Goal: Transaction & Acquisition: Purchase product/service

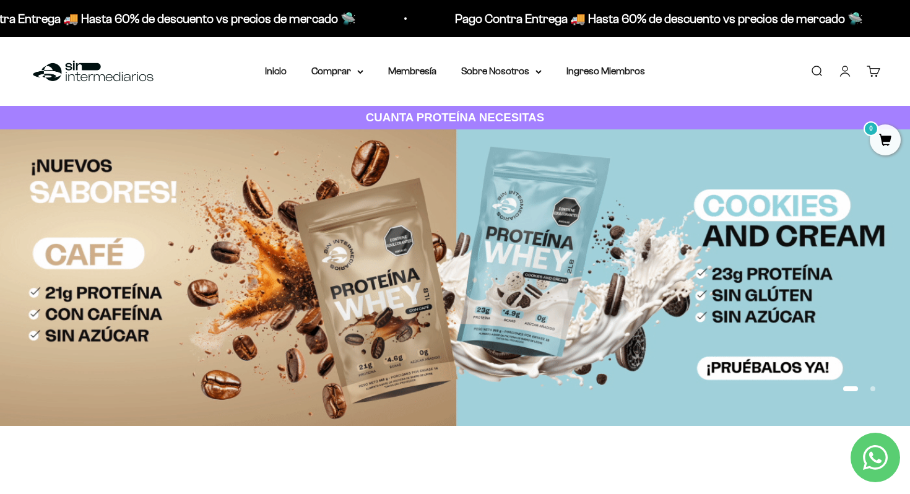
click at [848, 74] on link "Iniciar sesión" at bounding box center [845, 71] width 14 height 14
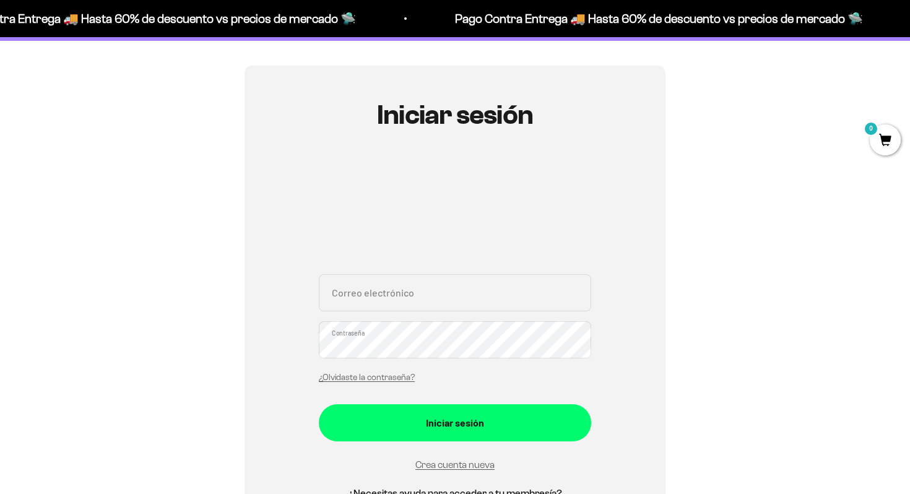
scroll to position [126, 0]
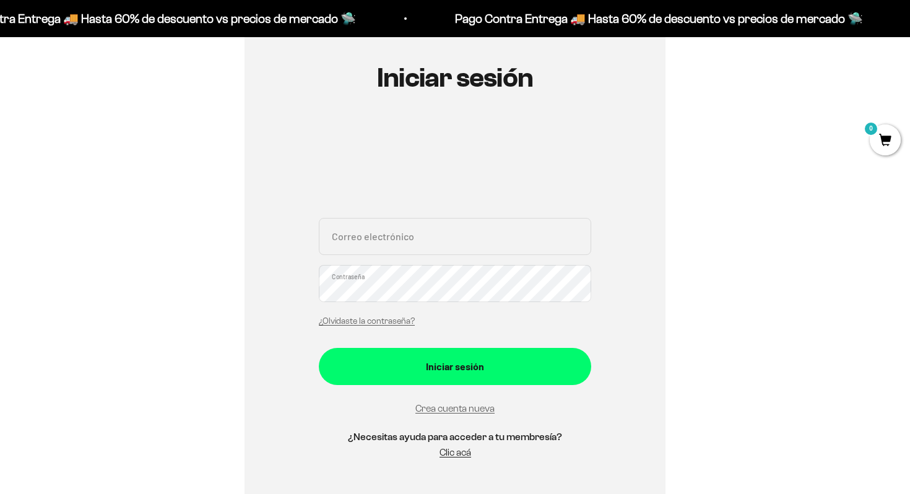
click at [504, 238] on input "Correo electrónico" at bounding box center [455, 236] width 272 height 37
type input "[EMAIL_ADDRESS][DOMAIN_NAME]"
click at [319, 348] on button "Iniciar sesión" at bounding box center [455, 366] width 272 height 37
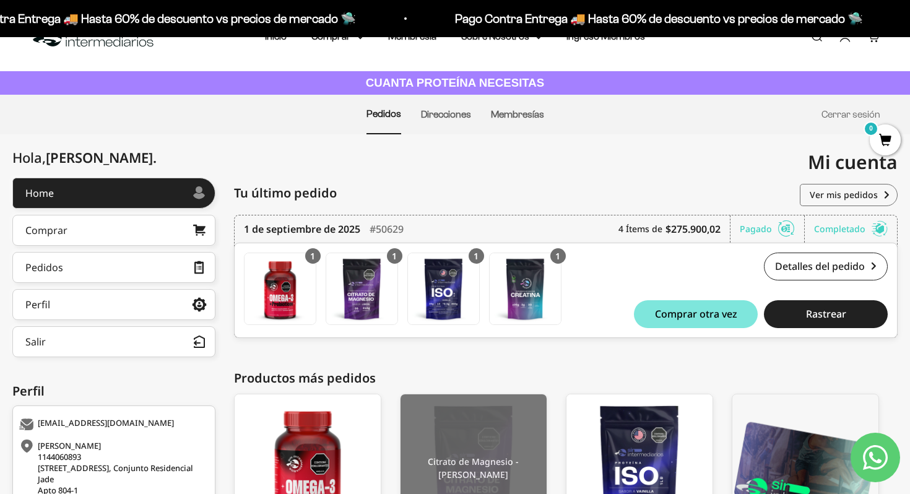
scroll to position [53, 0]
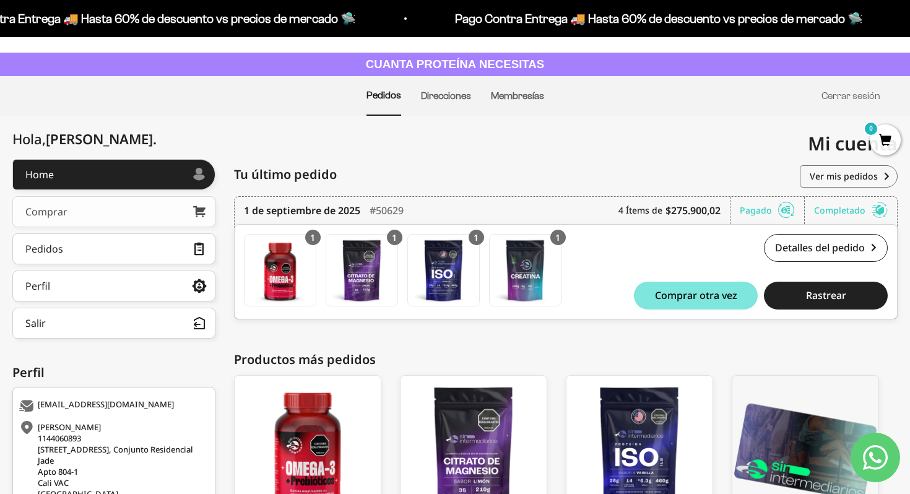
click at [182, 214] on link "Comprar" at bounding box center [113, 211] width 203 height 31
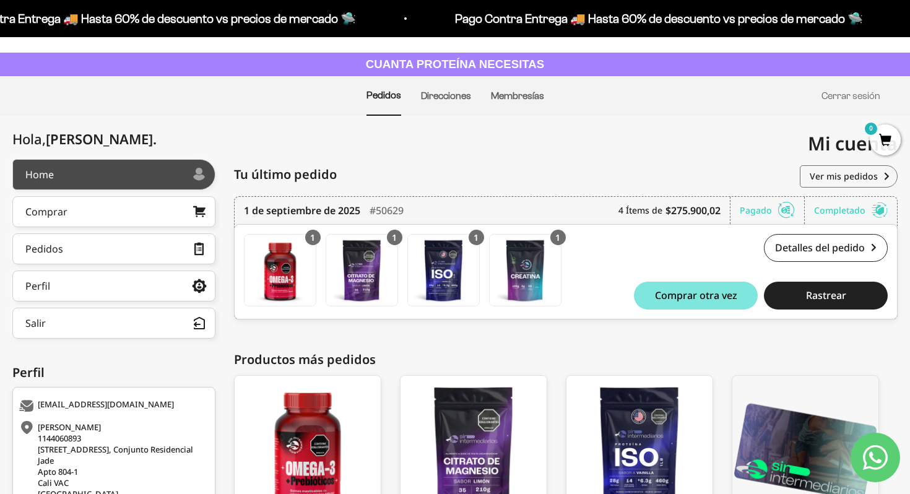
click at [144, 174] on div at bounding box center [123, 174] width 139 height 6
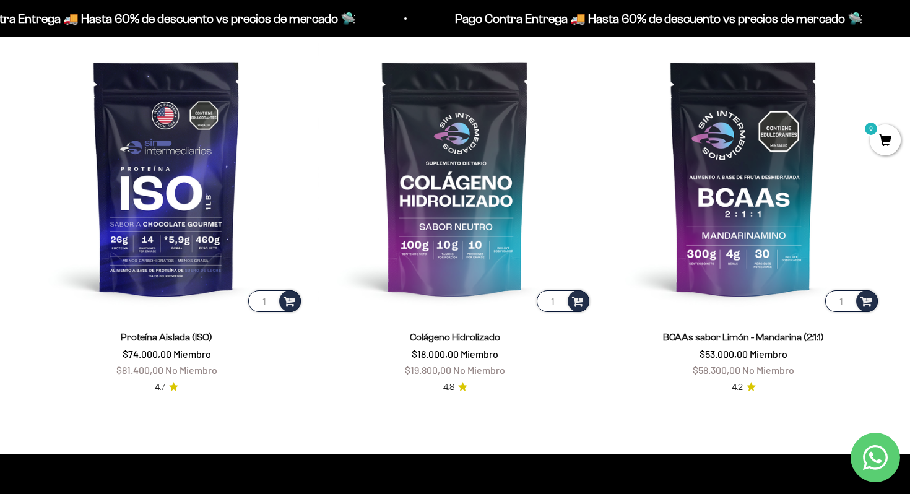
scroll to position [906, 0]
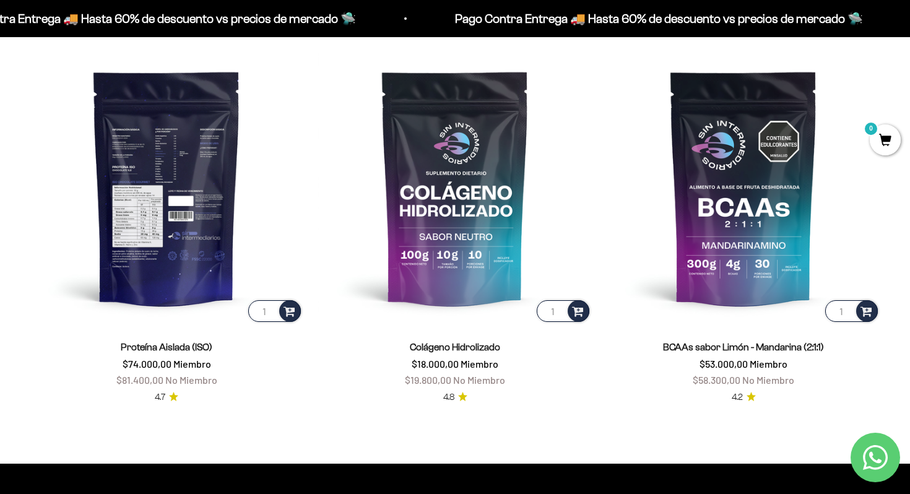
click at [176, 215] on img at bounding box center [166, 187] width 273 height 273
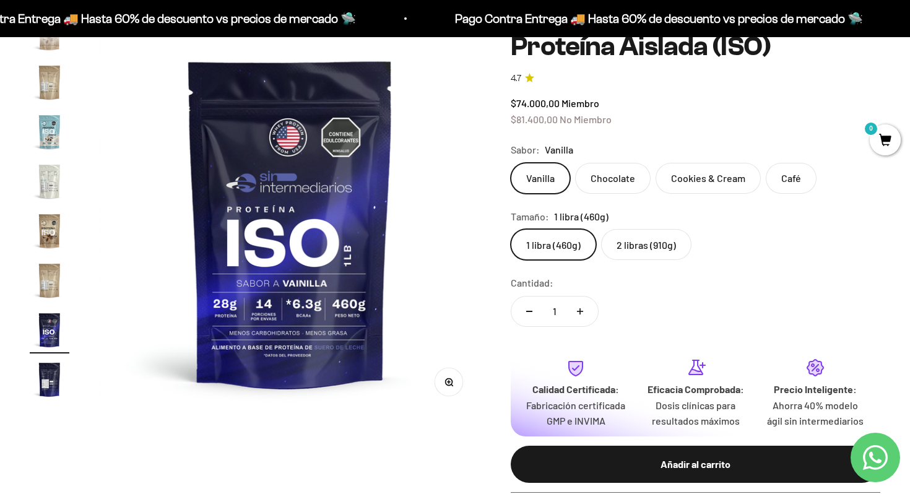
scroll to position [129, 0]
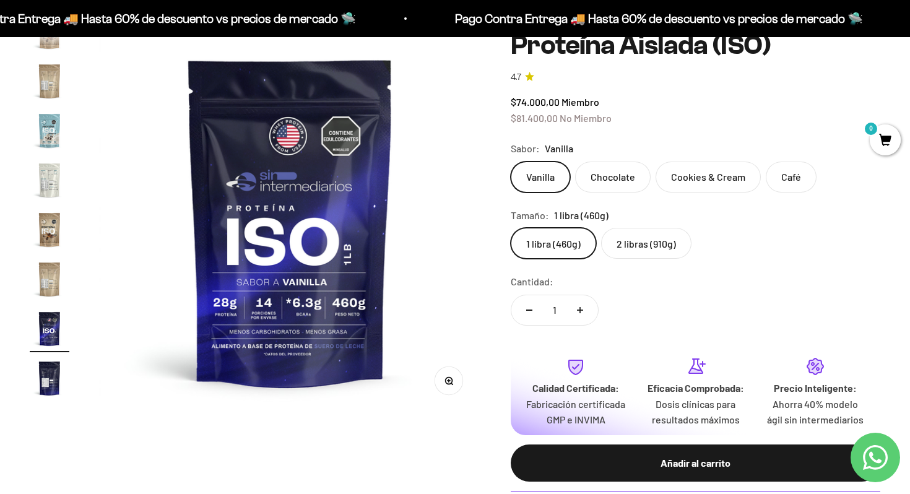
click at [653, 248] on label "2 libras (910g)" at bounding box center [646, 243] width 90 height 31
click at [510, 228] on input "2 libras (910g)" at bounding box center [510, 227] width 1 height 1
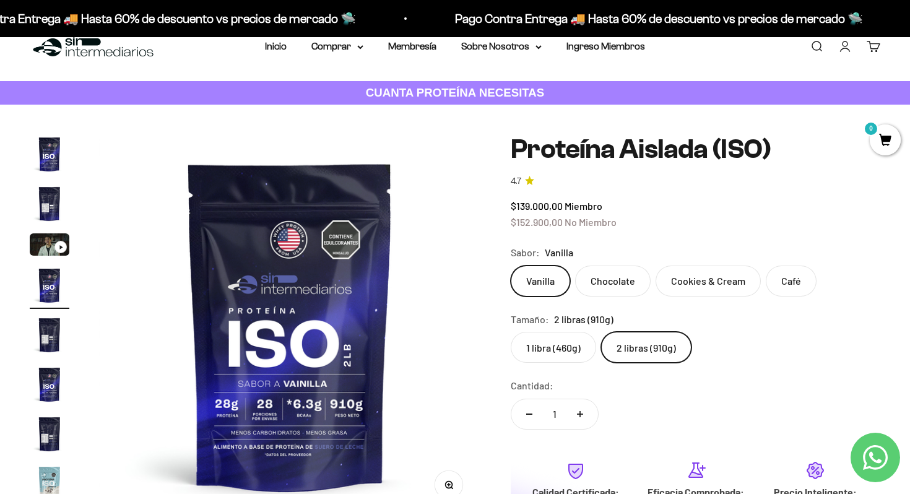
scroll to position [43, 0]
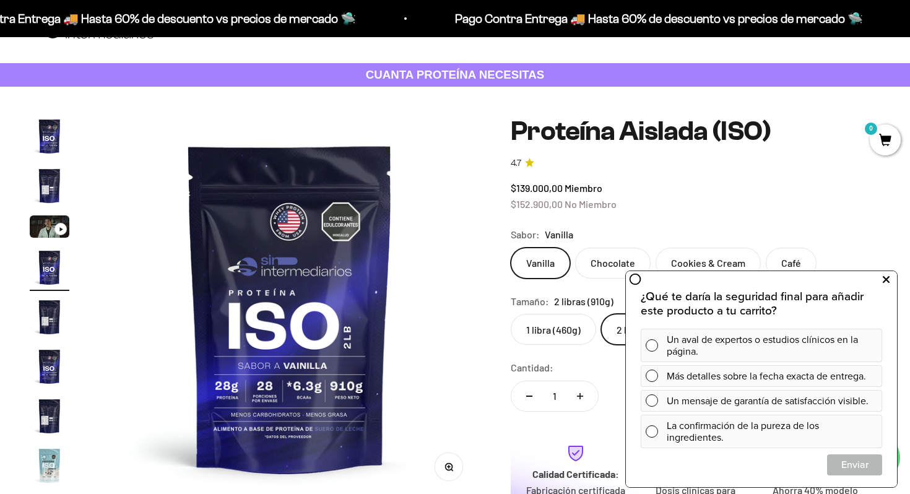
click at [890, 282] on button at bounding box center [885, 280] width 22 height 20
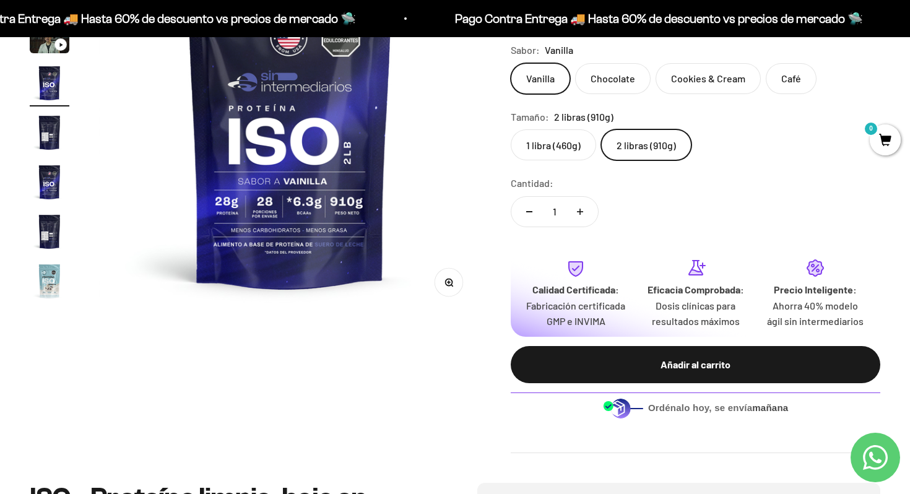
scroll to position [251, 0]
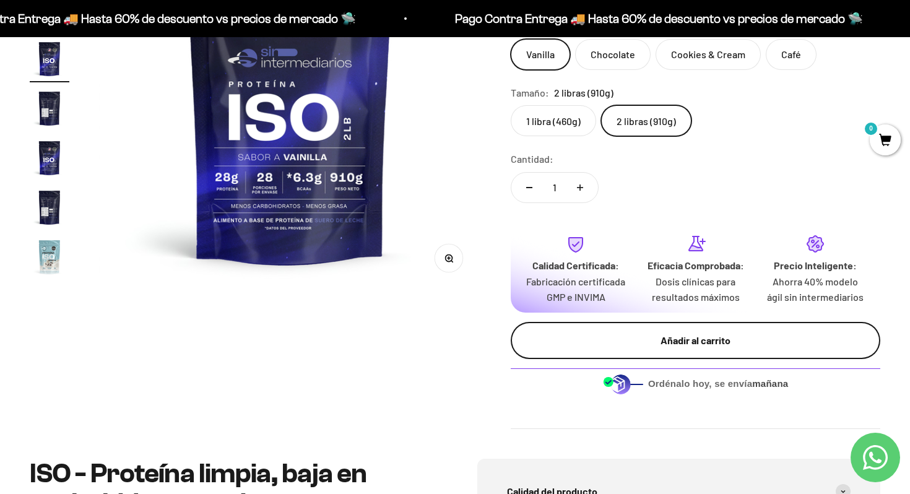
click at [705, 359] on button "Añadir al carrito" at bounding box center [694, 340] width 369 height 37
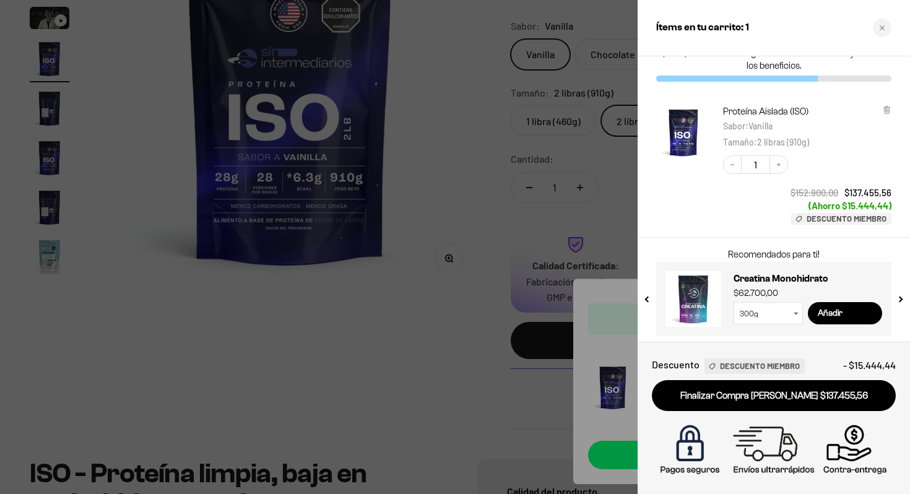
scroll to position [36, 0]
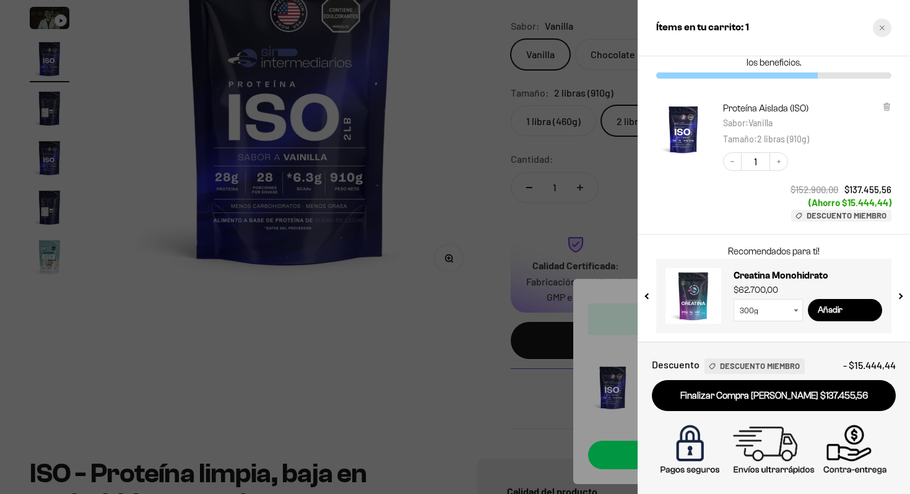
click at [882, 29] on icon "Close cart" at bounding box center [882, 28] width 6 height 6
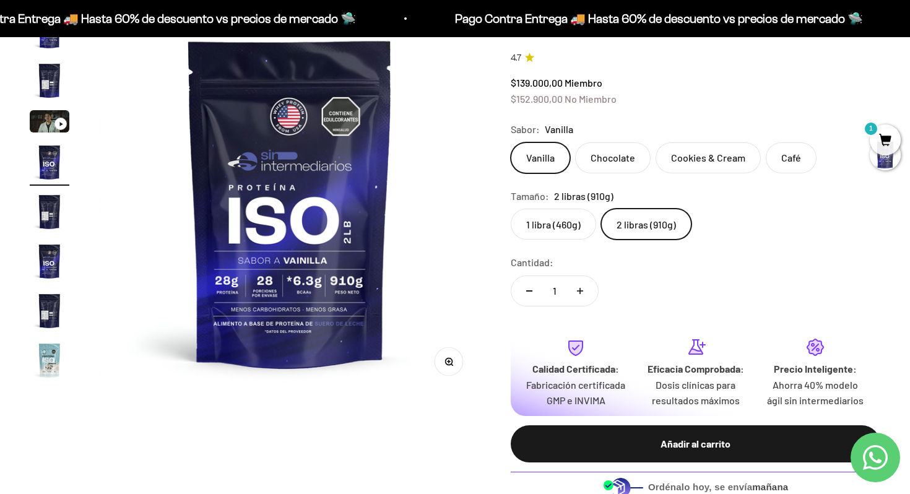
scroll to position [0, 0]
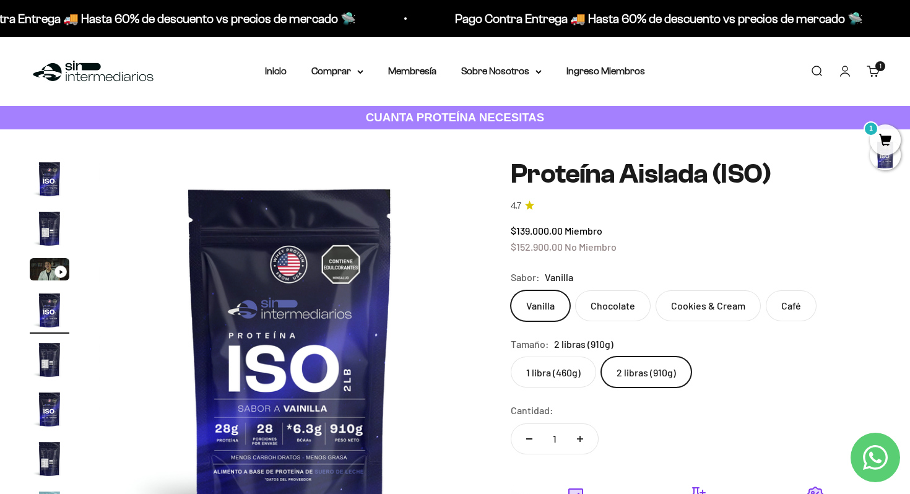
click at [74, 75] on img at bounding box center [93, 71] width 127 height 27
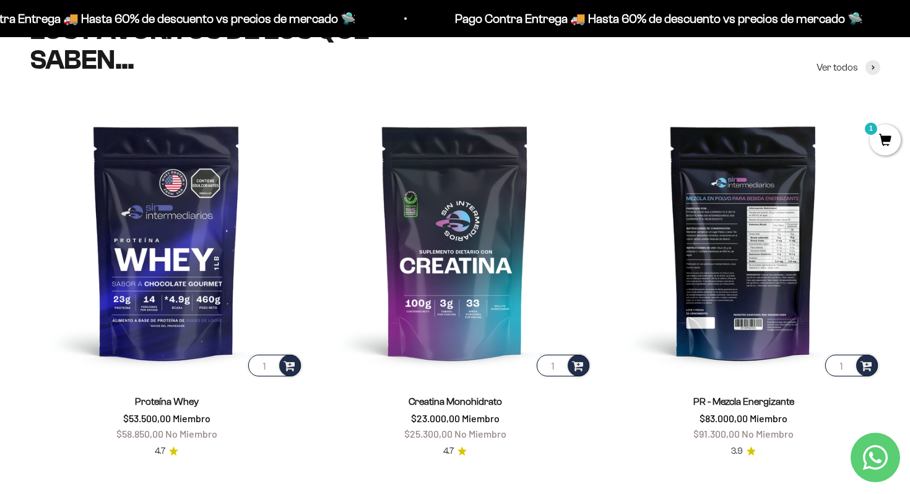
scroll to position [476, 0]
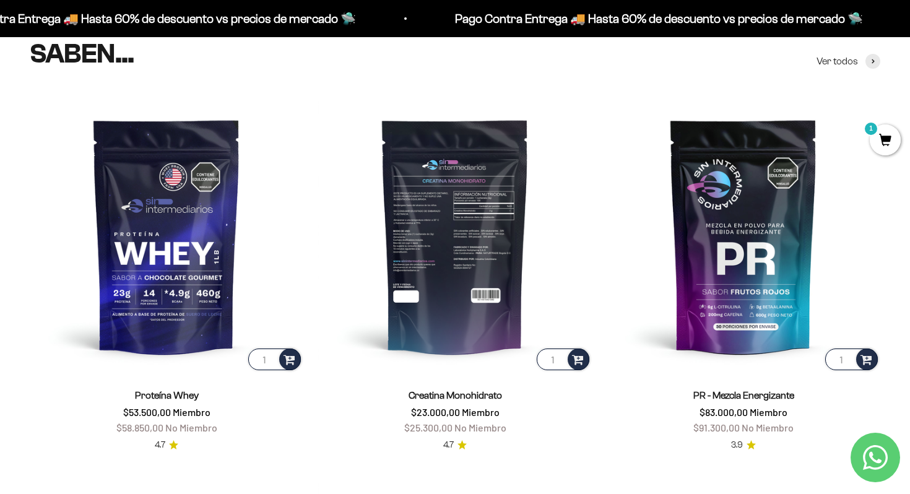
click at [465, 267] on img at bounding box center [454, 235] width 273 height 273
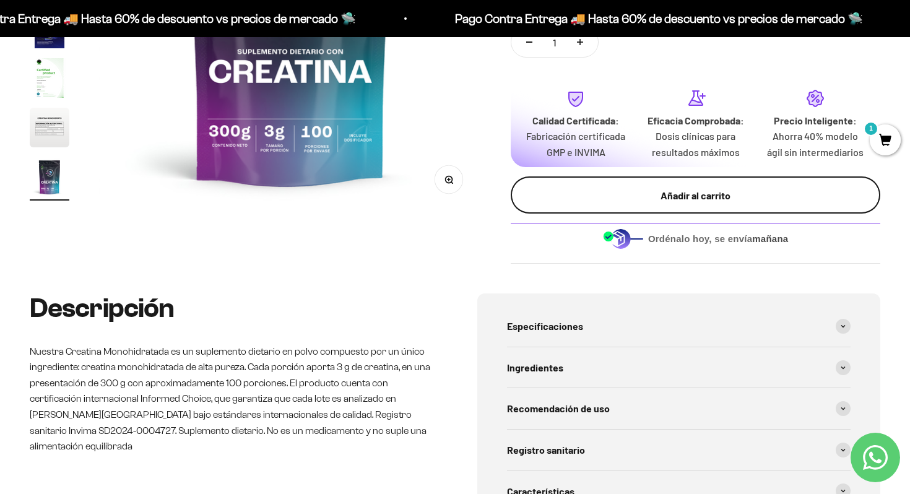
scroll to position [331, 0]
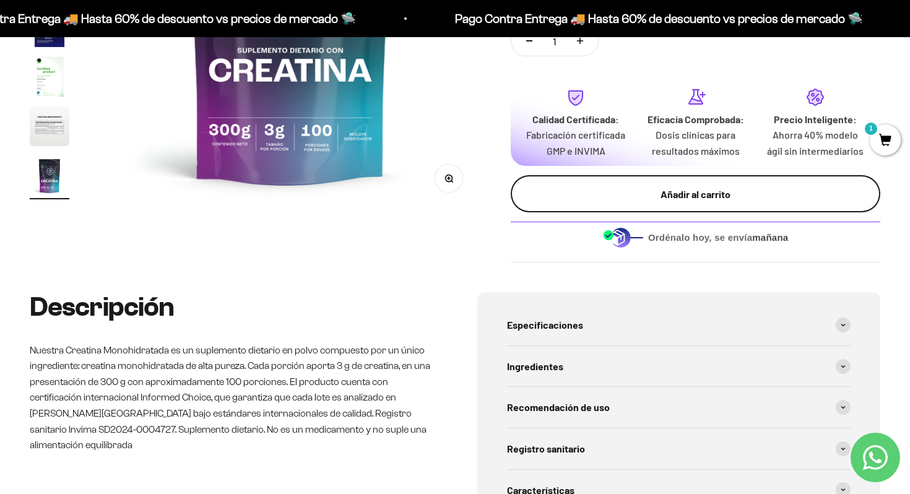
click at [691, 202] on div "Añadir al carrito" at bounding box center [695, 194] width 320 height 16
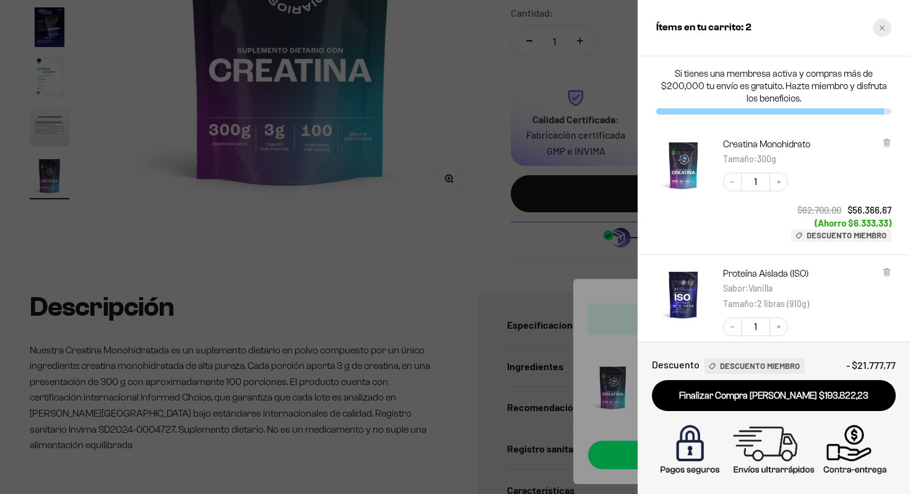
click at [883, 27] on icon "Close cart" at bounding box center [882, 28] width 6 height 6
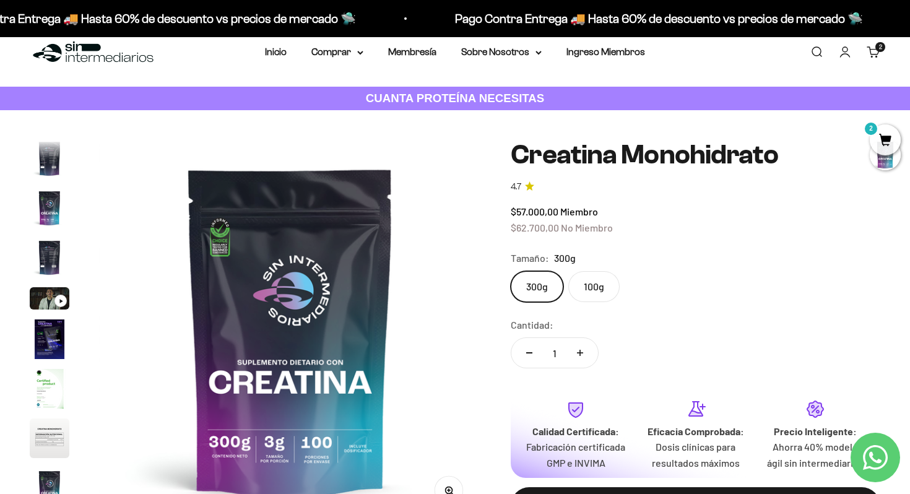
scroll to position [0, 0]
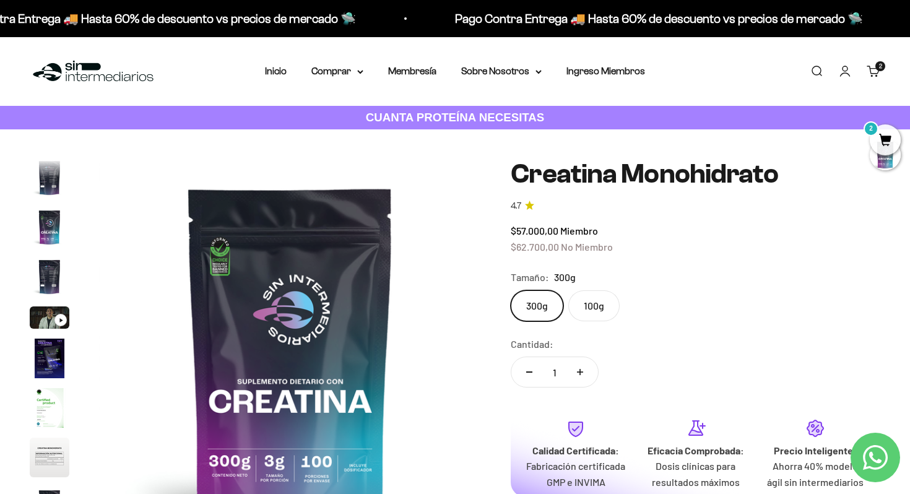
click at [105, 75] on img at bounding box center [93, 71] width 127 height 27
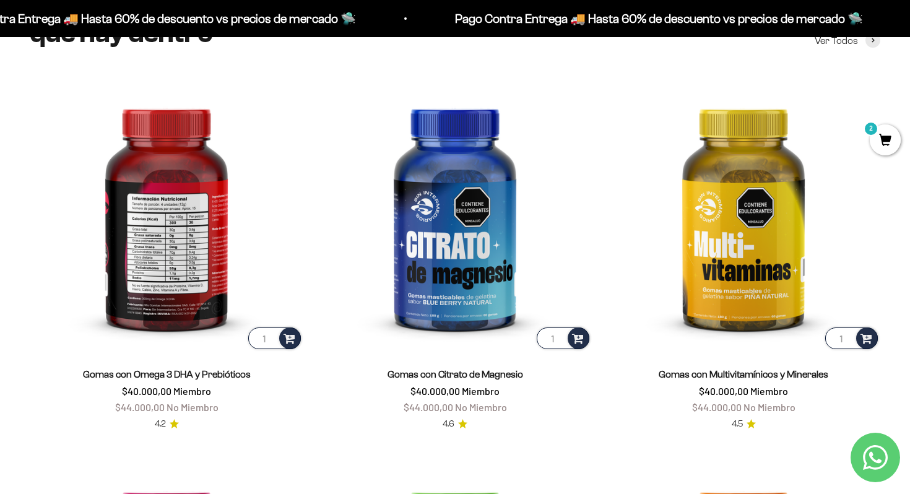
scroll to position [1746, 0]
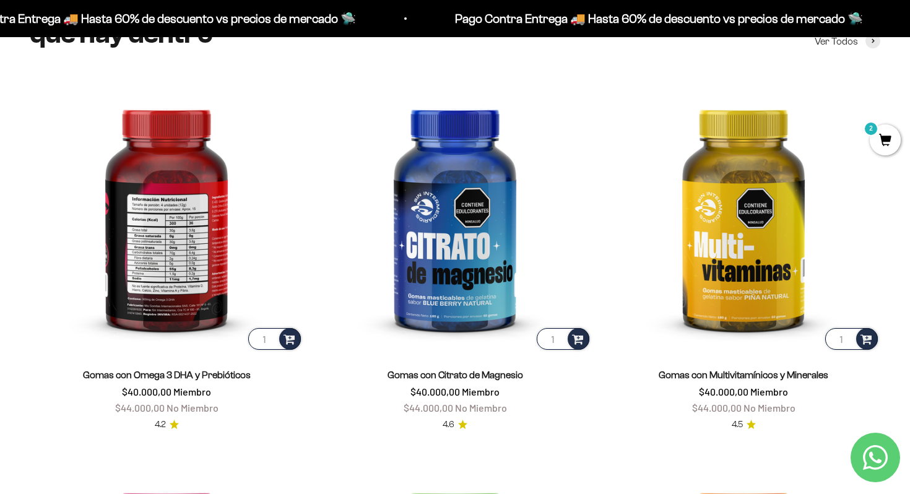
click at [178, 298] on img at bounding box center [166, 215] width 273 height 273
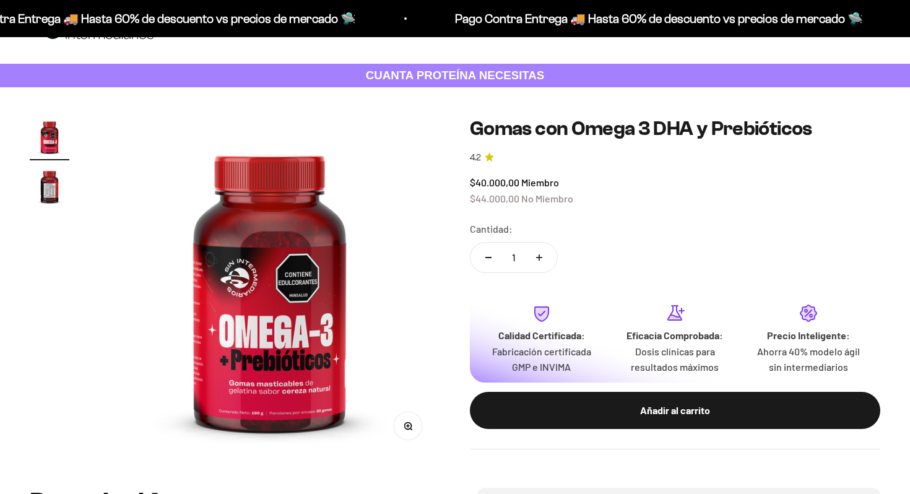
scroll to position [88, 0]
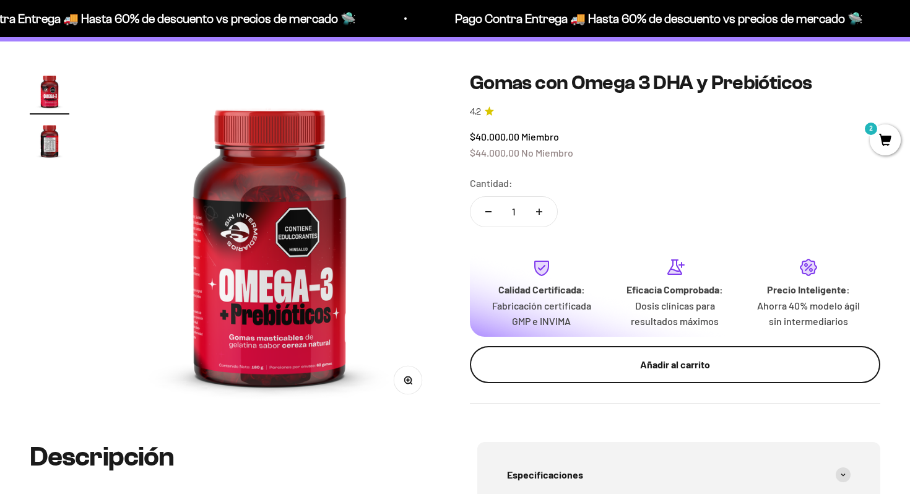
click at [655, 366] on div "Añadir al carrito" at bounding box center [674, 364] width 361 height 16
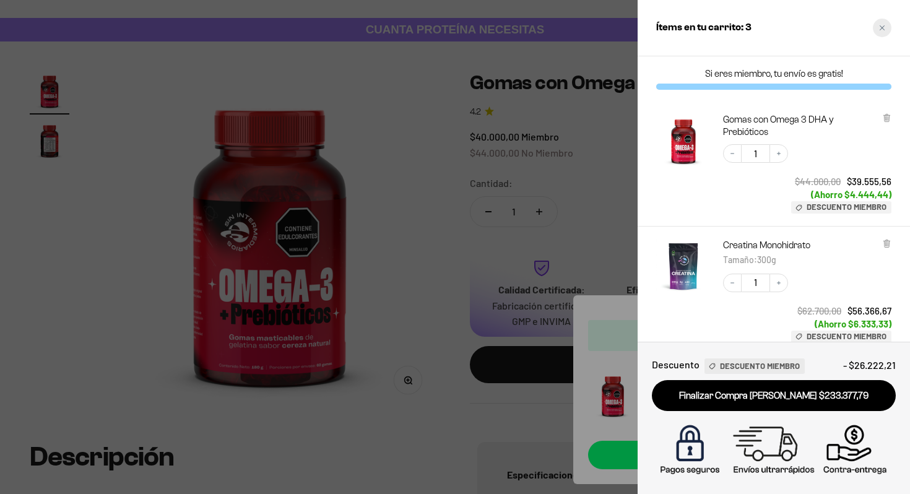
click at [885, 25] on div "Close cart" at bounding box center [881, 28] width 19 height 19
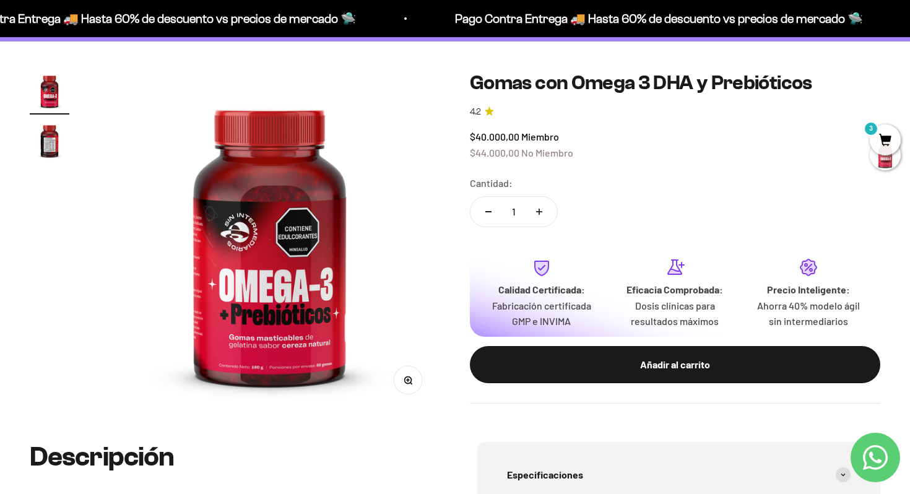
scroll to position [0, 0]
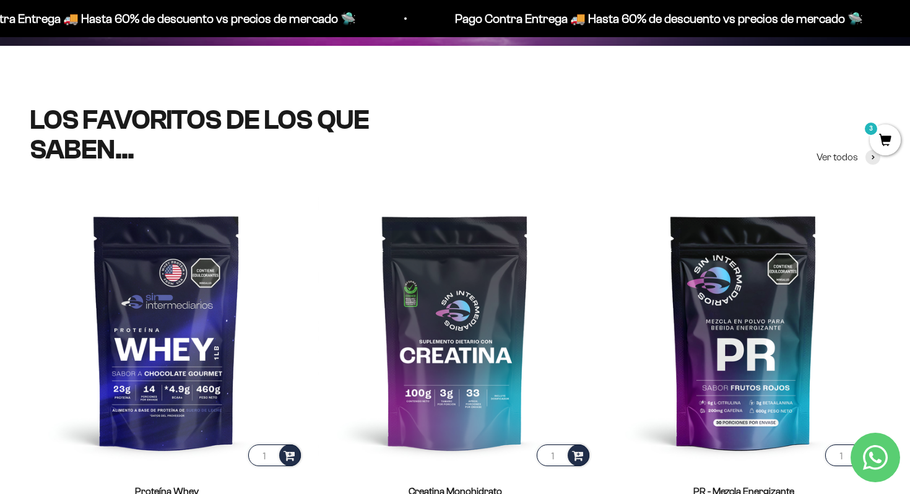
scroll to position [386, 0]
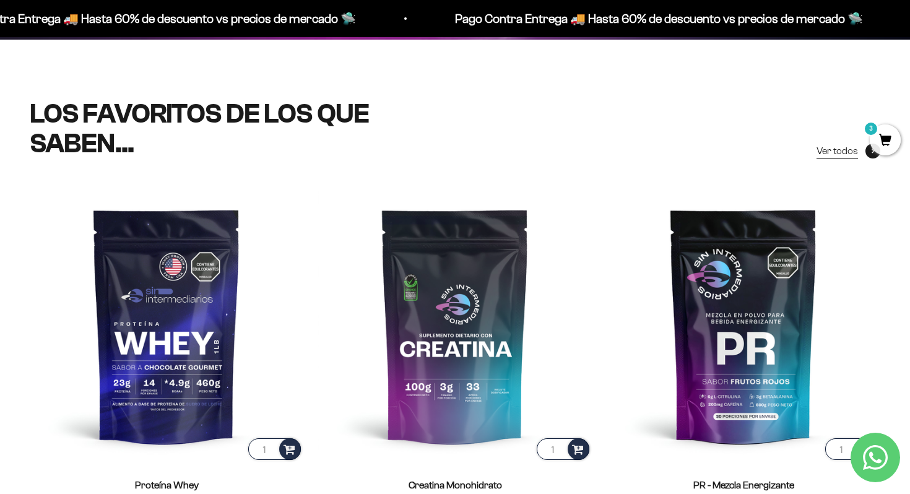
click at [827, 153] on span "Ver todos" at bounding box center [836, 151] width 41 height 16
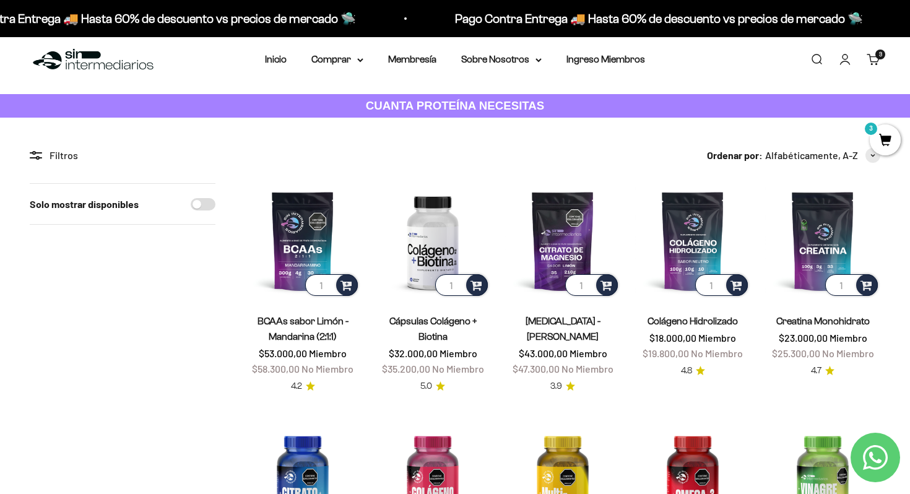
scroll to position [14, 0]
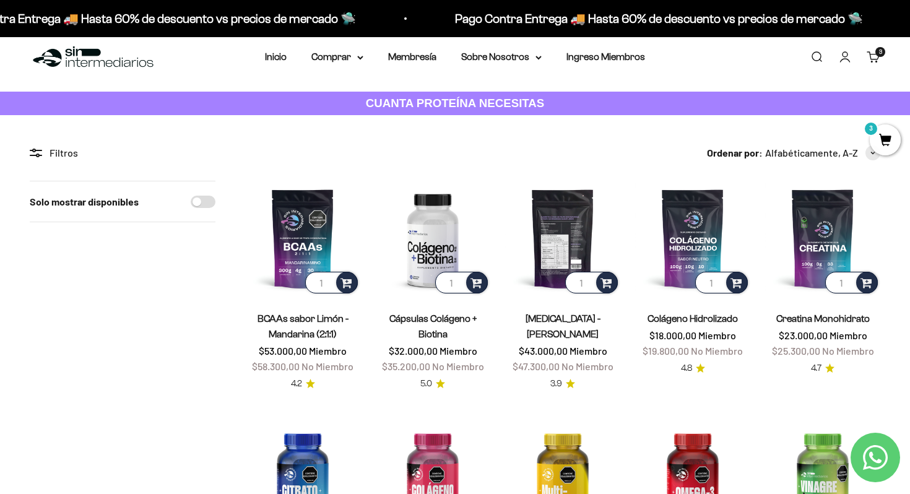
click at [557, 233] on img at bounding box center [562, 238] width 115 height 115
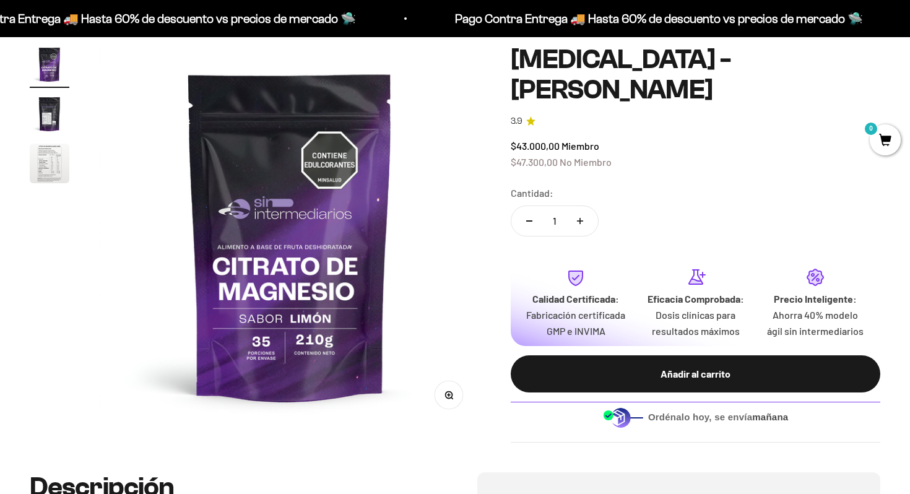
scroll to position [183, 0]
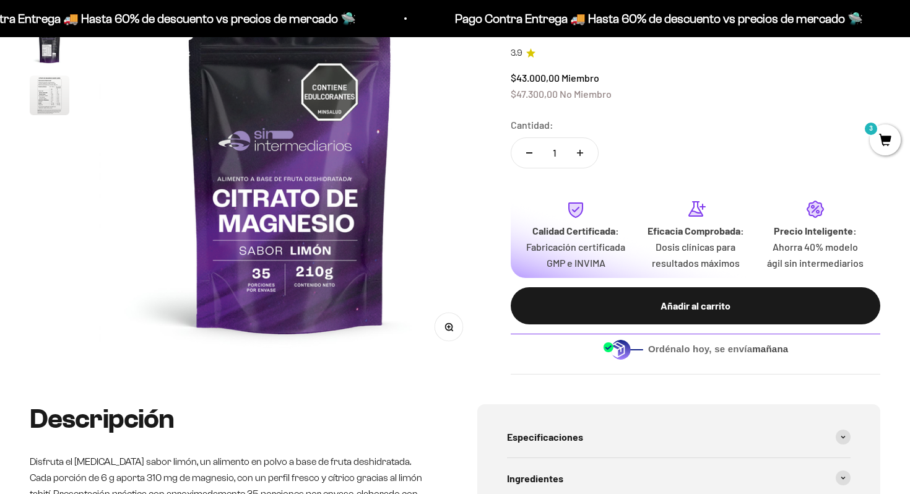
click at [53, 55] on img "Ir al artículo 2" at bounding box center [50, 46] width 40 height 40
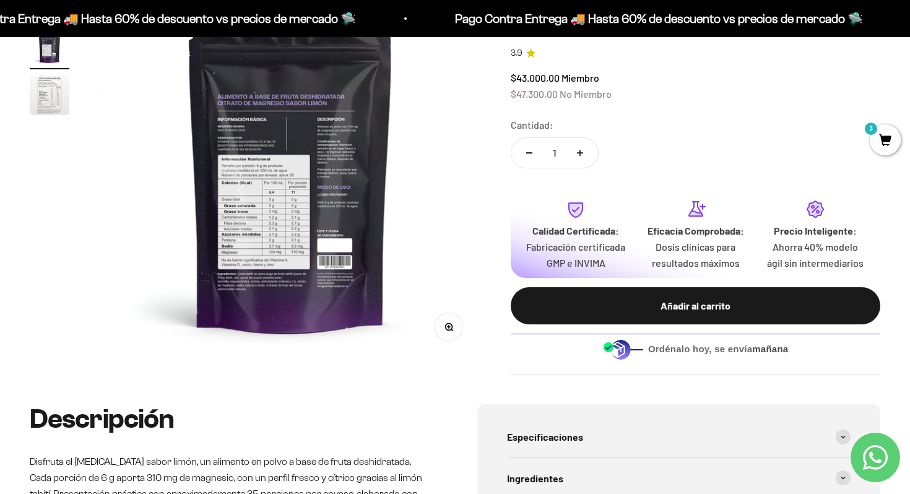
click at [46, 101] on img "Ir al artículo 3" at bounding box center [50, 95] width 40 height 40
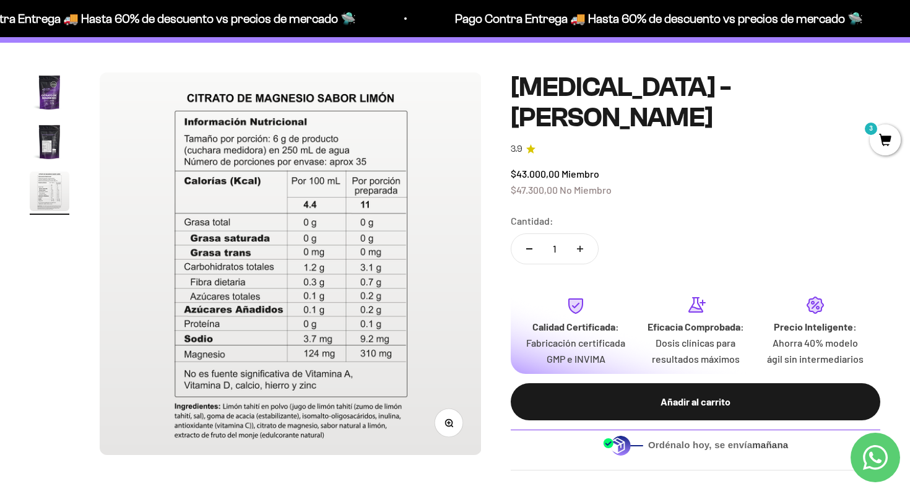
scroll to position [0, 0]
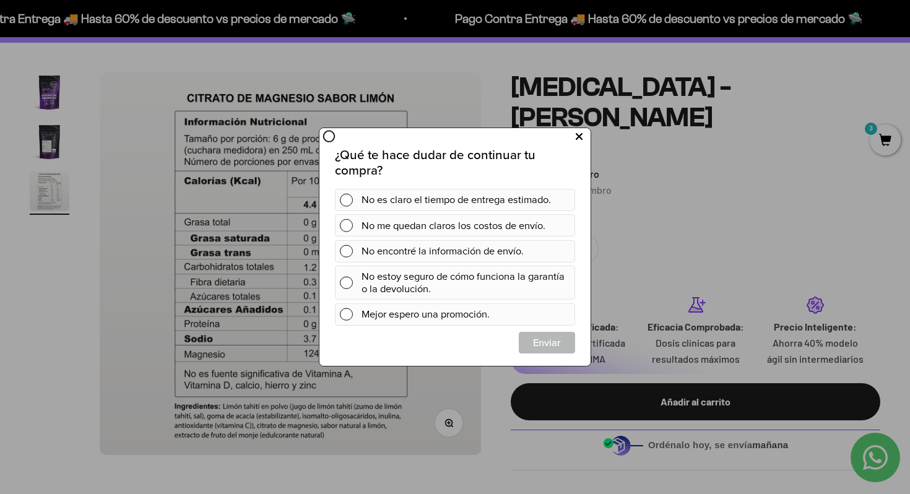
click at [578, 140] on icon at bounding box center [578, 137] width 7 height 17
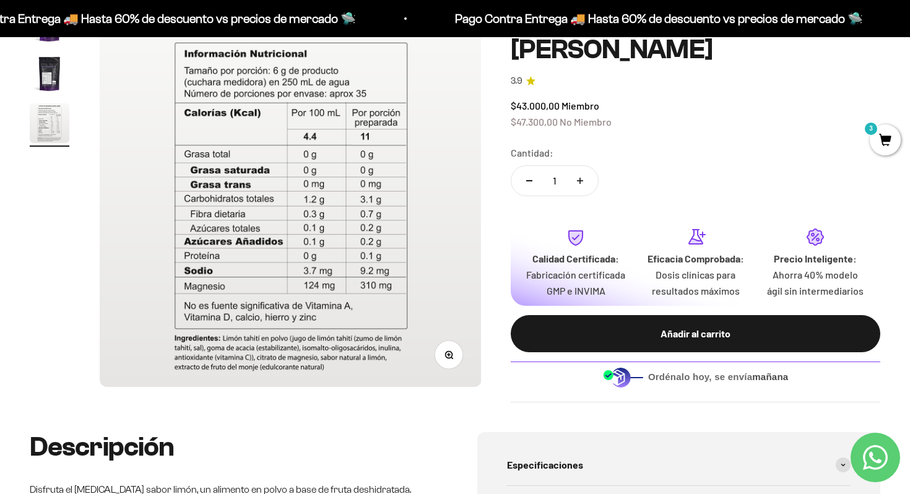
scroll to position [157, 0]
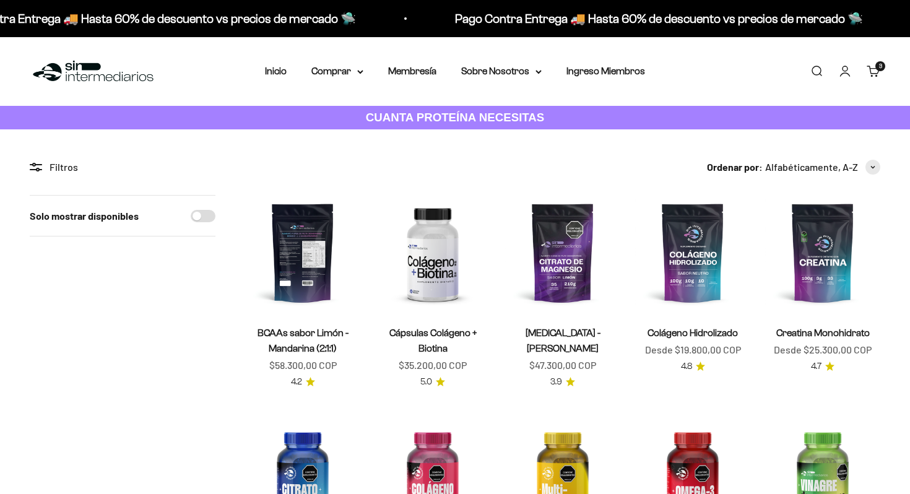
scroll to position [14, 0]
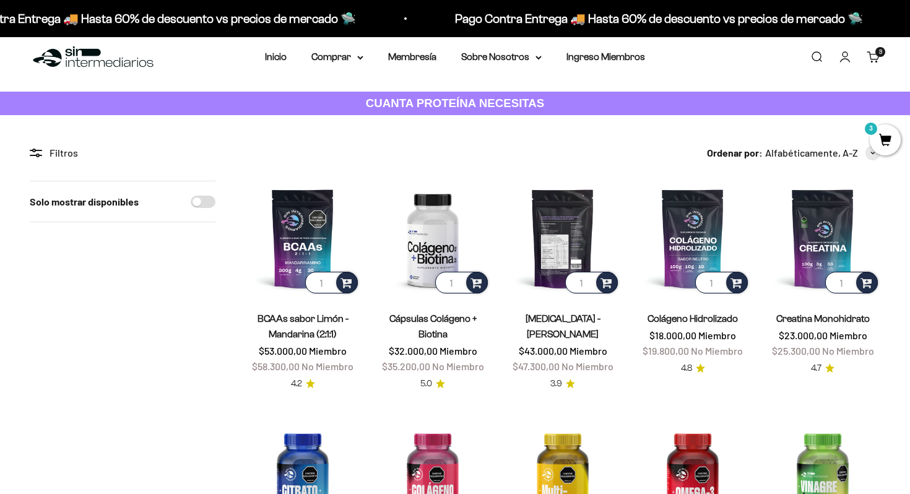
click at [558, 219] on img at bounding box center [562, 238] width 115 height 115
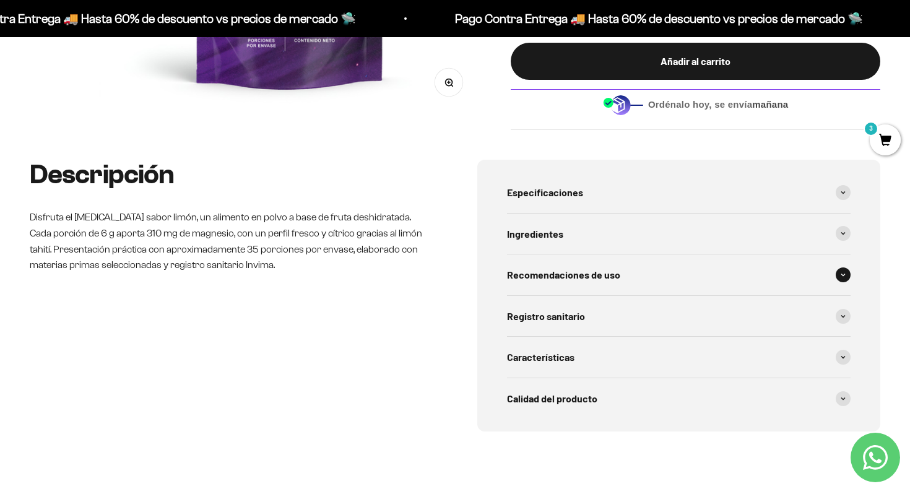
scroll to position [451, 0]
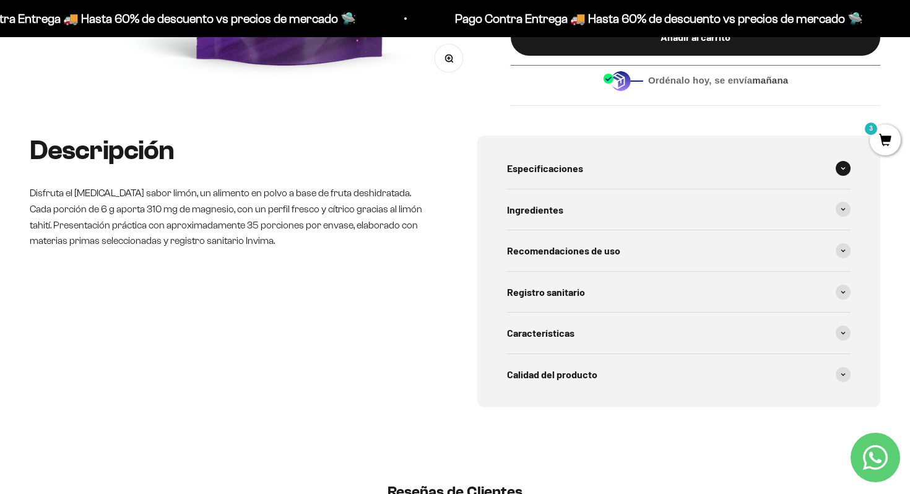
click at [718, 178] on div "Especificaciones" at bounding box center [678, 168] width 343 height 41
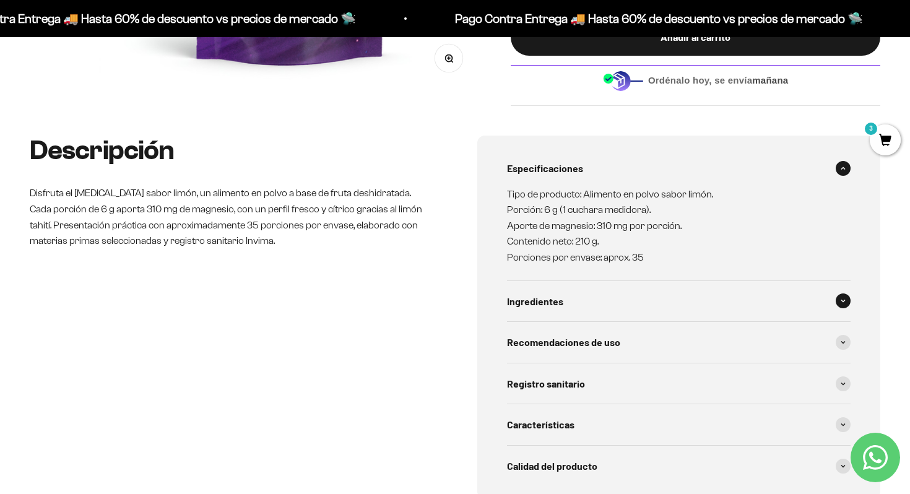
click at [696, 317] on div "Ingredientes" at bounding box center [678, 301] width 343 height 41
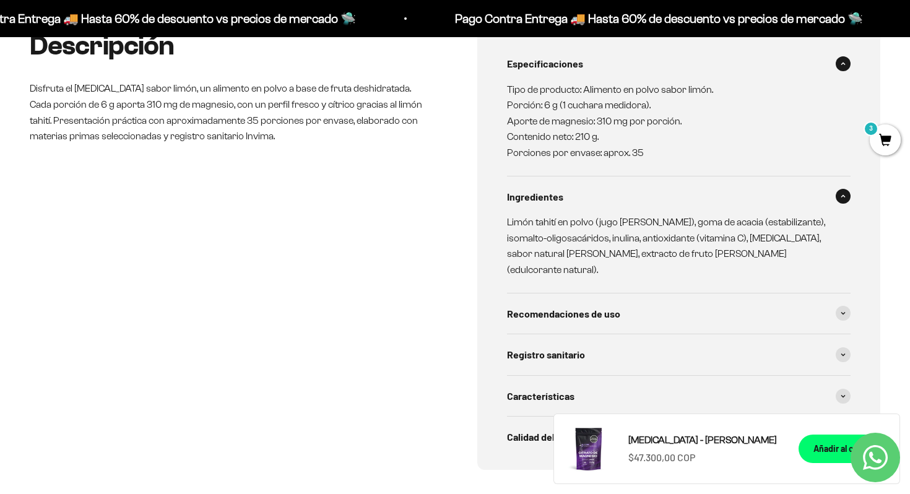
scroll to position [568, 0]
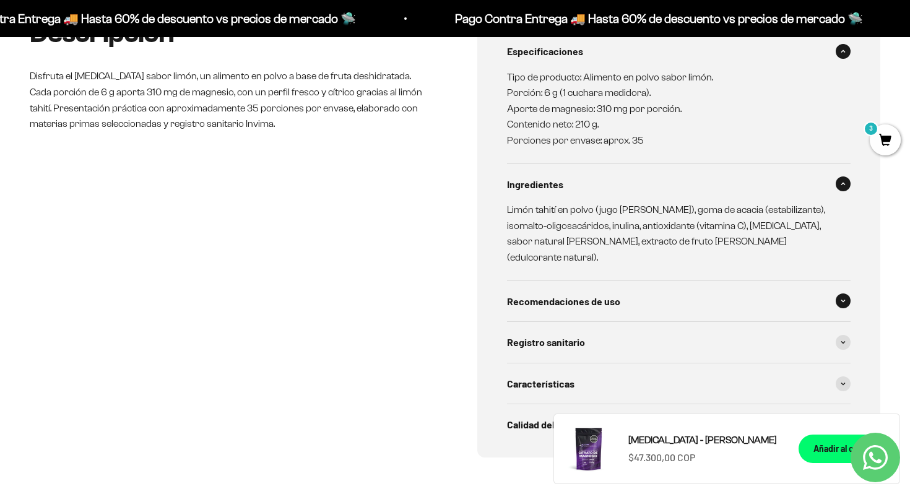
click at [704, 313] on div "Recomendaciones de uso" at bounding box center [678, 301] width 343 height 41
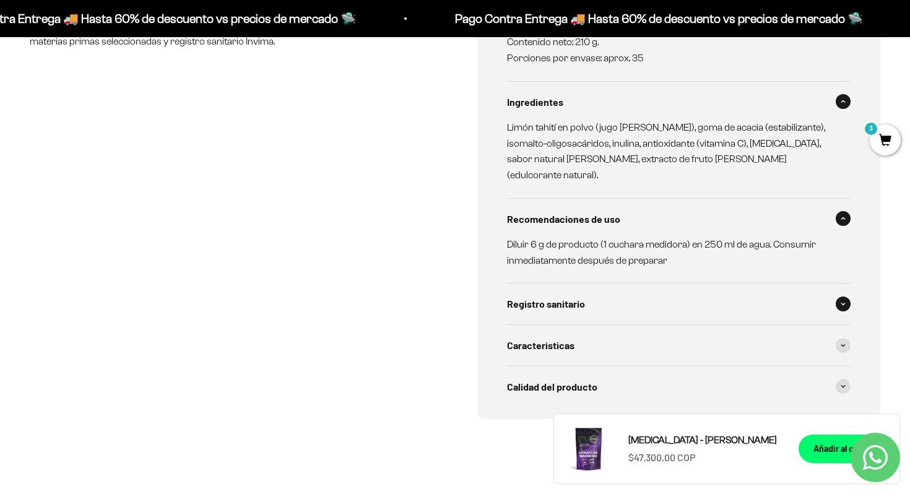
scroll to position [656, 0]
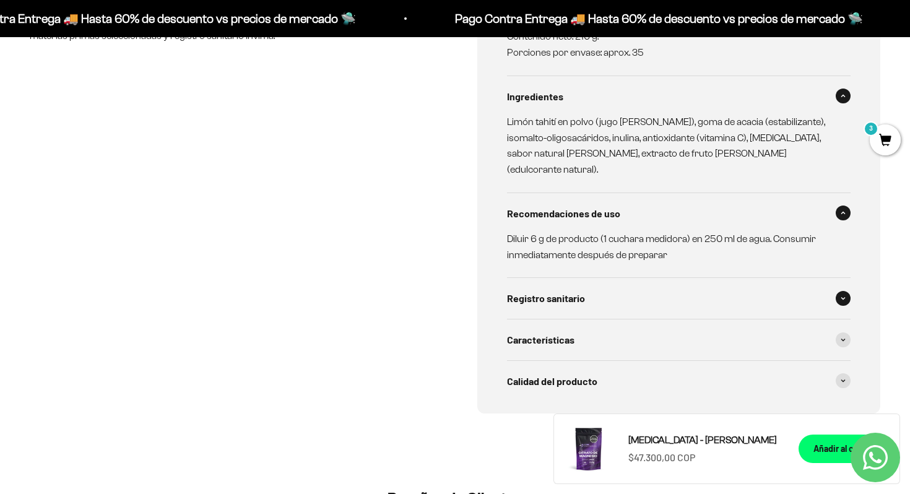
click at [703, 299] on div "Registro sanitario" at bounding box center [678, 298] width 343 height 41
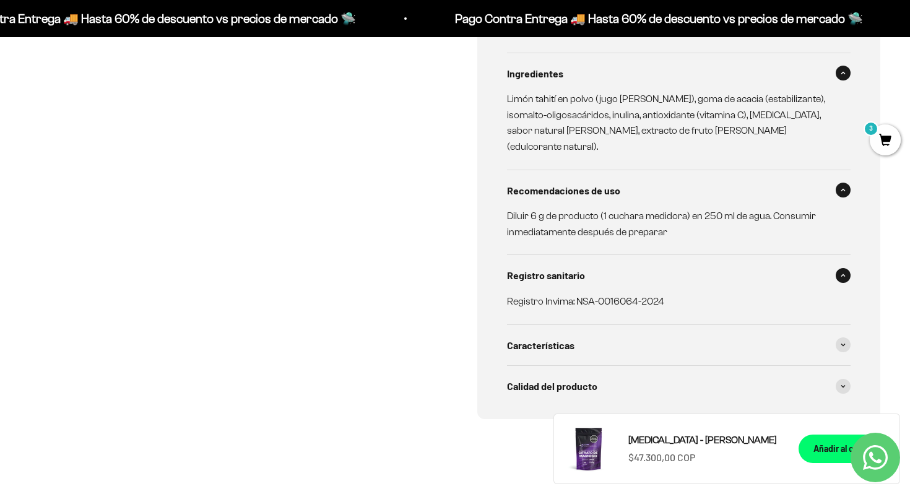
scroll to position [680, 0]
click at [711, 354] on div "Características" at bounding box center [678, 344] width 343 height 41
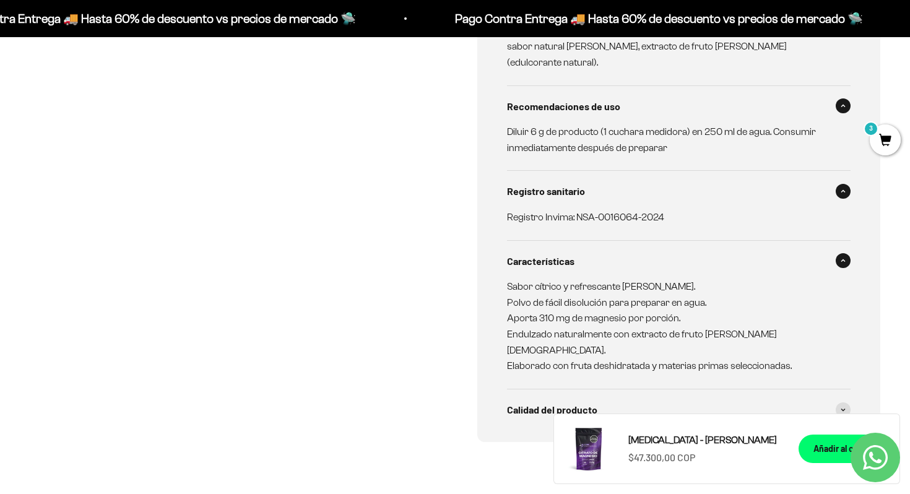
scroll to position [781, 0]
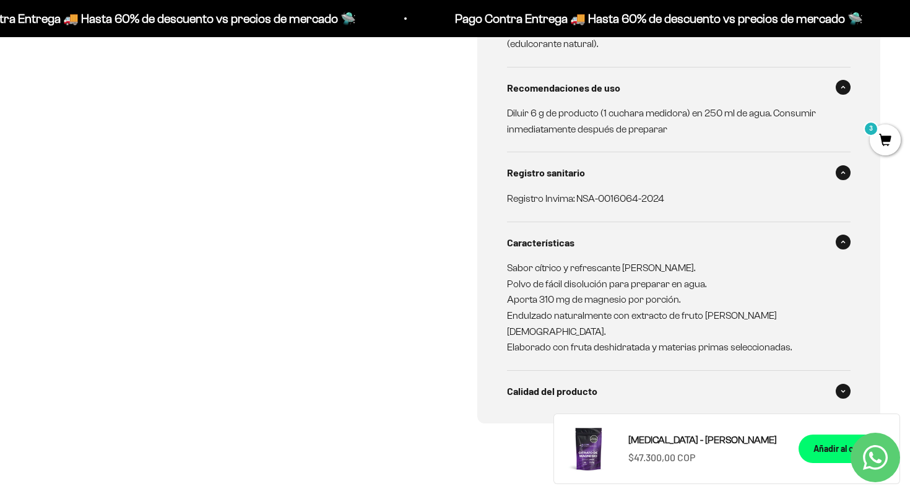
click at [689, 387] on div "Calidad del producto" at bounding box center [678, 391] width 343 height 41
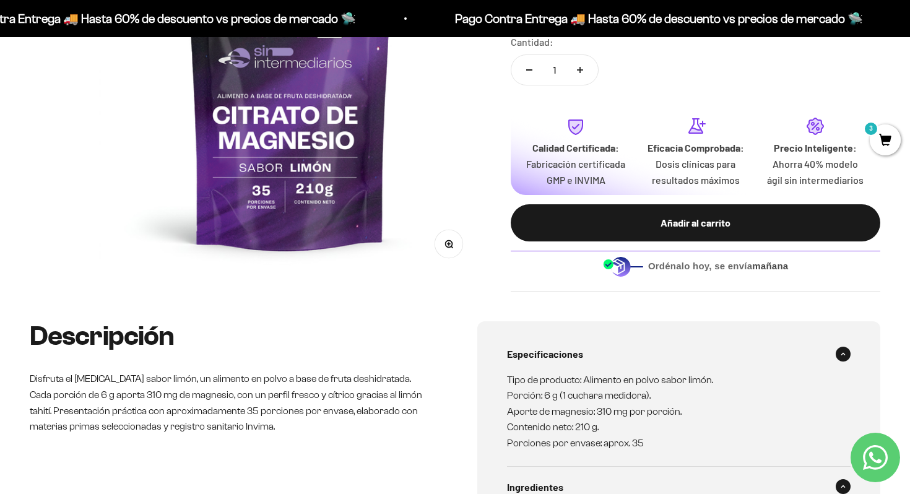
scroll to position [264, 0]
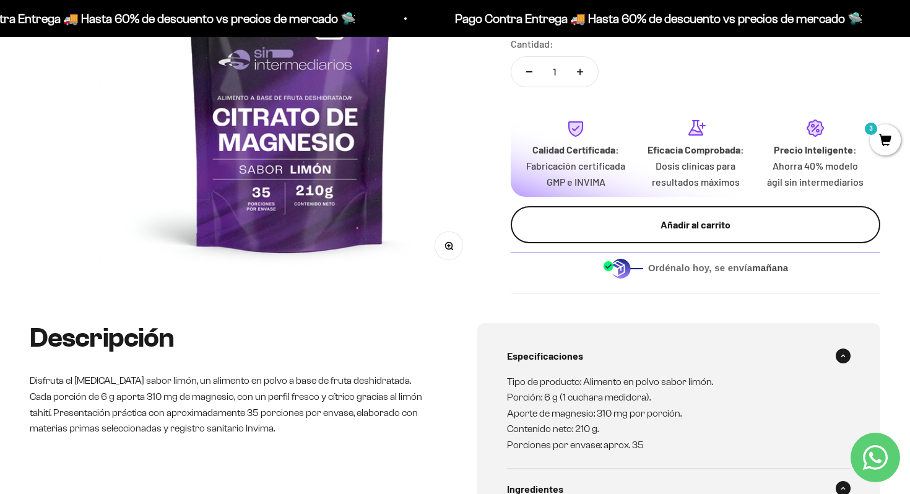
click at [695, 233] on div "Añadir al carrito" at bounding box center [695, 225] width 320 height 16
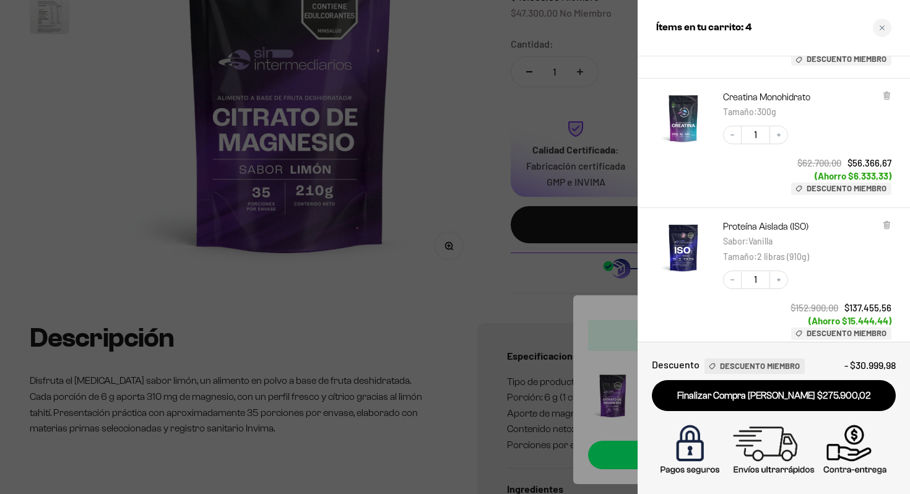
scroll to position [379, 0]
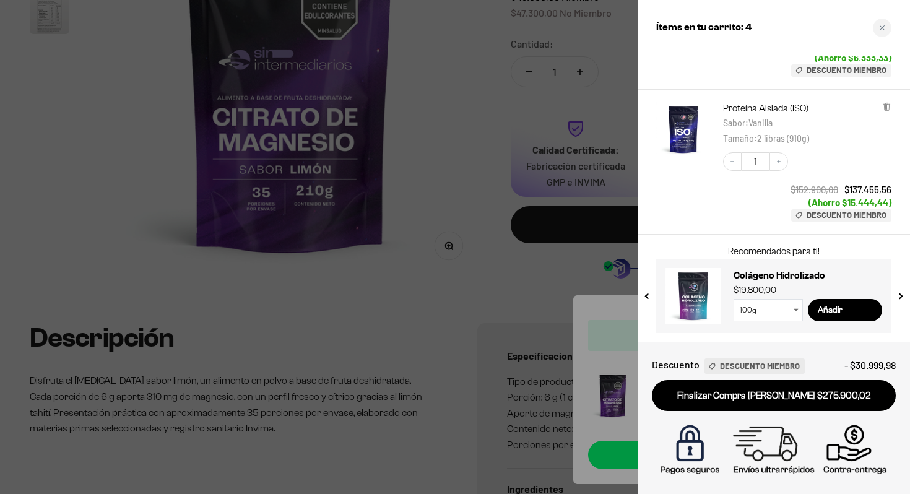
click at [791, 311] on select "100g 300g" at bounding box center [767, 310] width 69 height 22
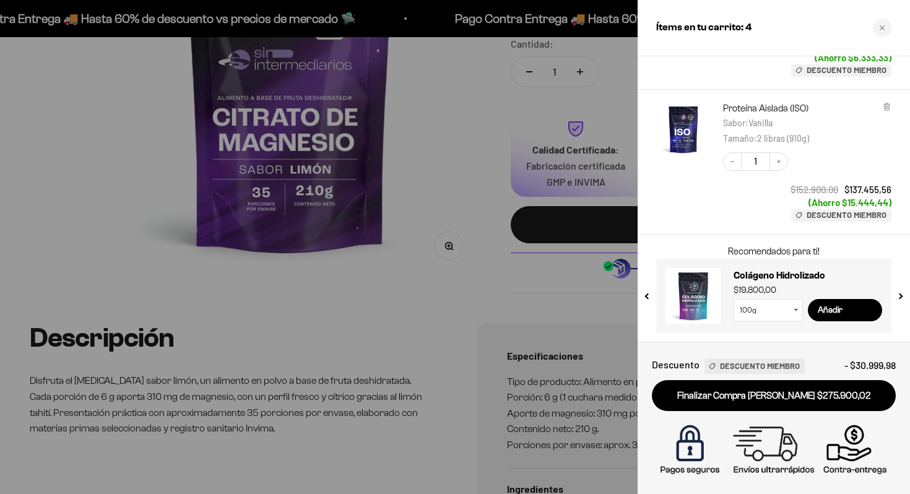
click at [798, 312] on select "100g 300g" at bounding box center [767, 310] width 69 height 22
click at [520, 309] on div at bounding box center [455, 247] width 910 height 494
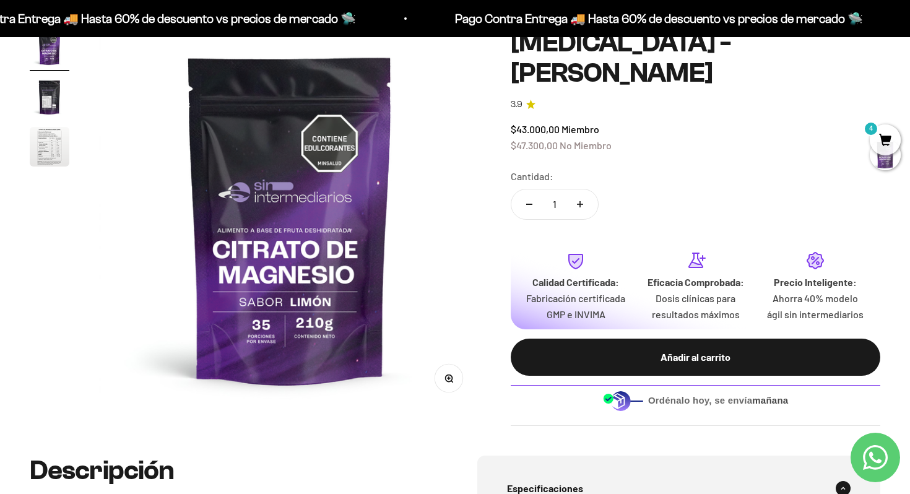
scroll to position [0, 0]
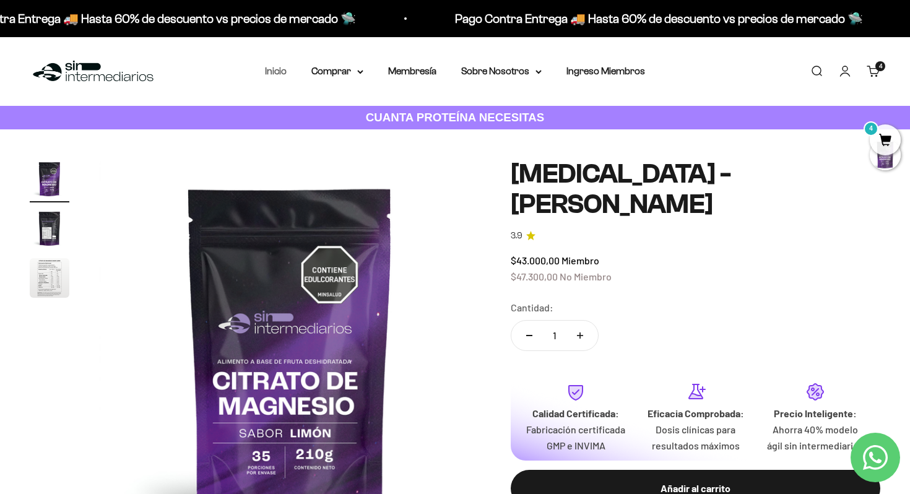
click at [277, 76] on link "Inicio" at bounding box center [276, 71] width 22 height 11
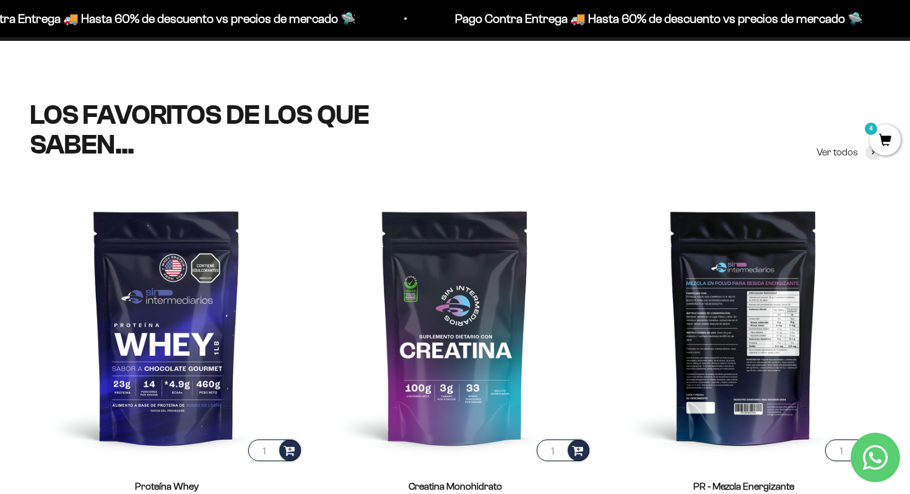
scroll to position [395, 0]
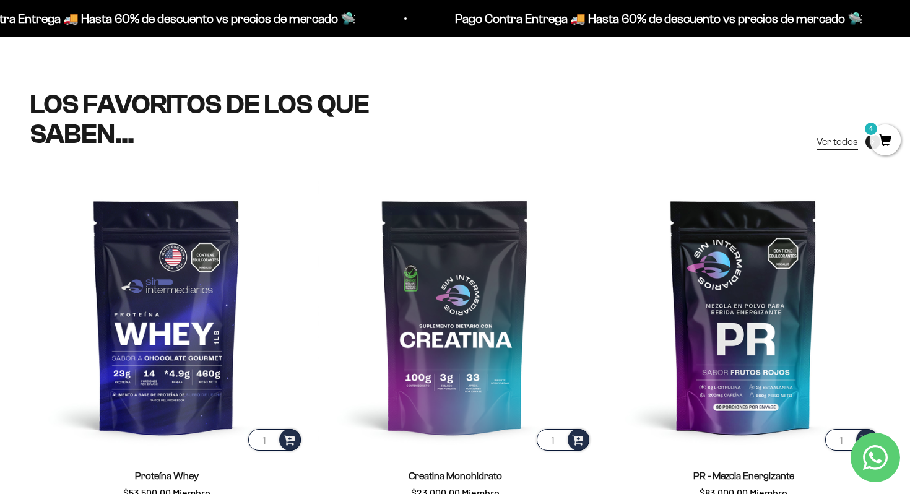
click at [846, 142] on span "Ver todos" at bounding box center [836, 142] width 41 height 16
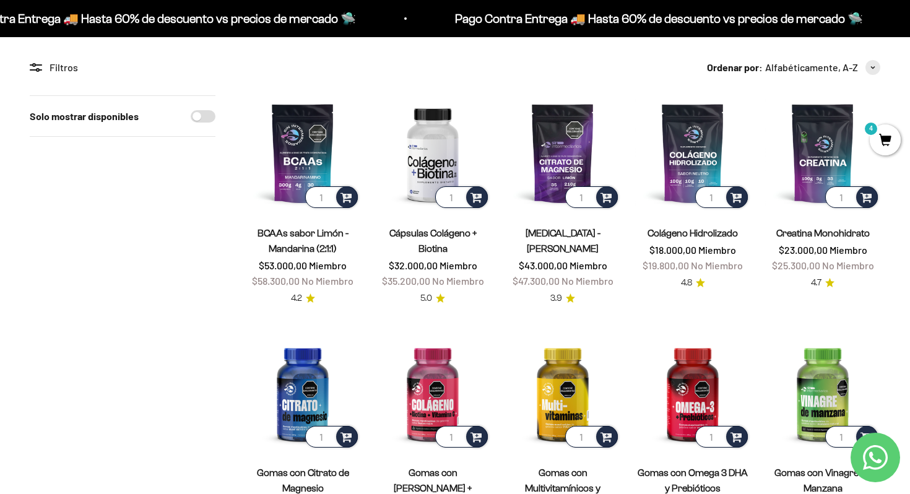
scroll to position [101, 0]
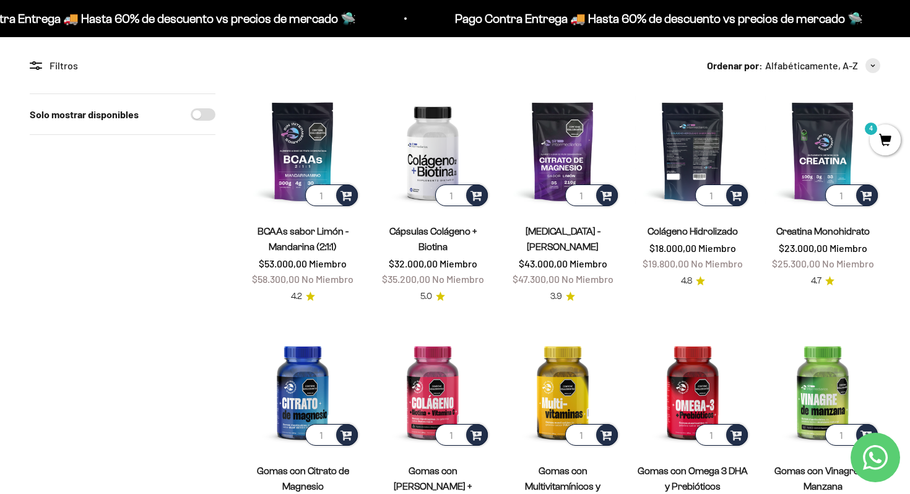
click at [703, 150] on img at bounding box center [692, 150] width 115 height 115
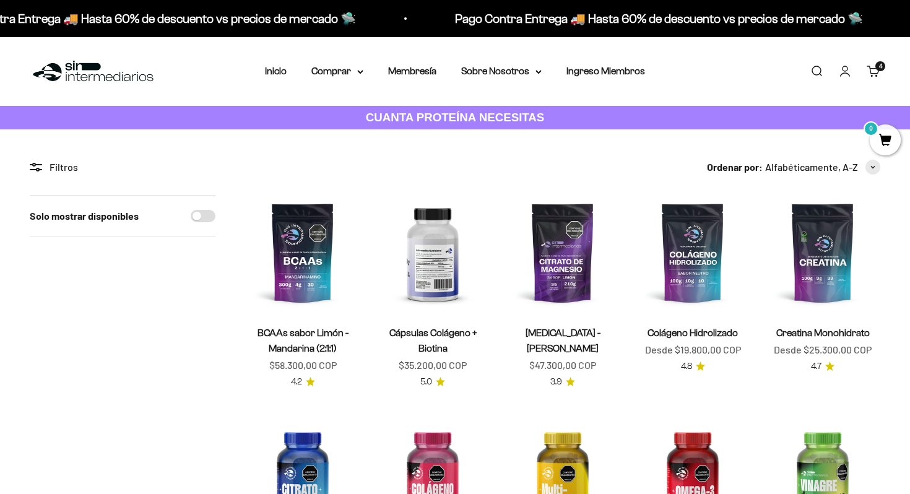
scroll to position [101, 0]
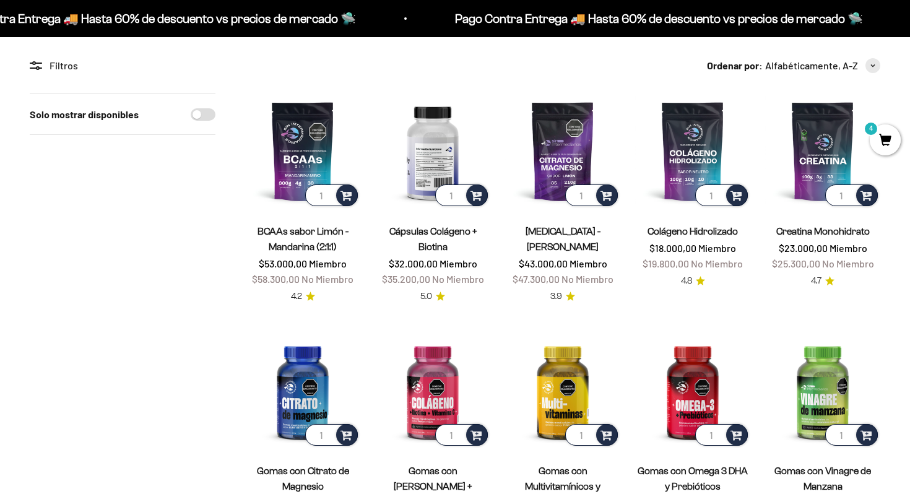
click at [434, 168] on img at bounding box center [432, 150] width 115 height 115
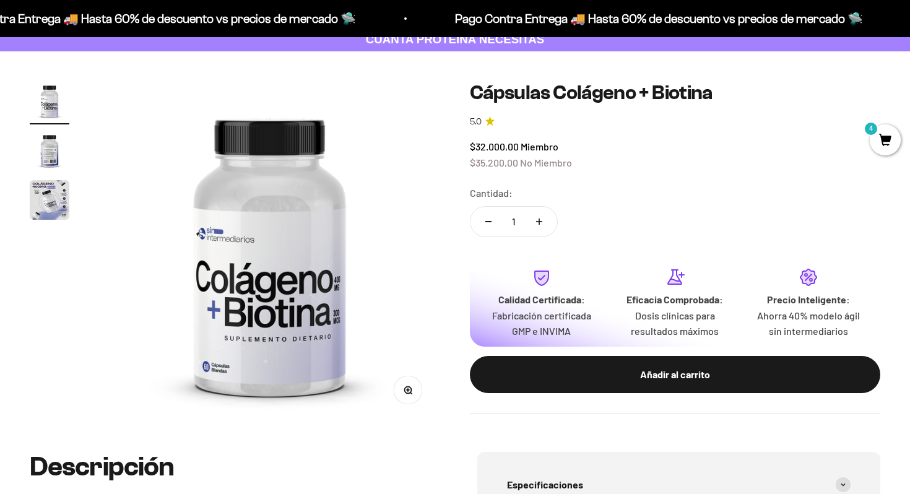
scroll to position [82, 0]
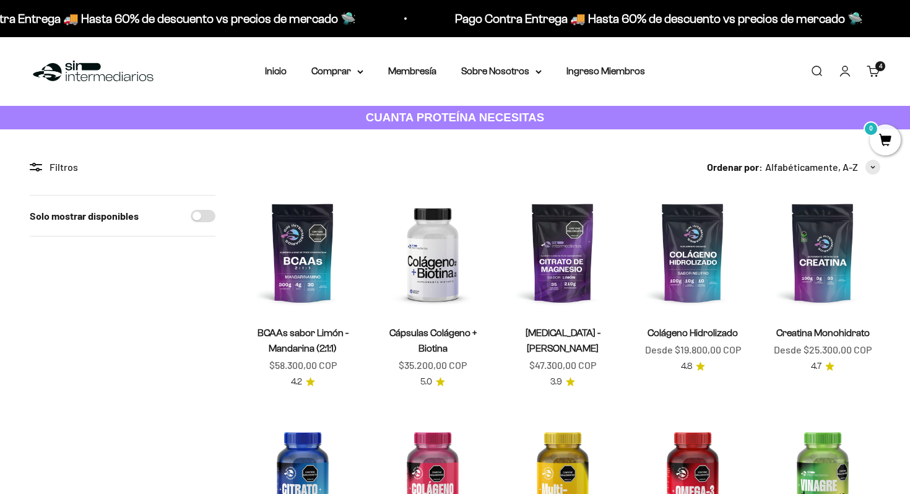
scroll to position [101, 0]
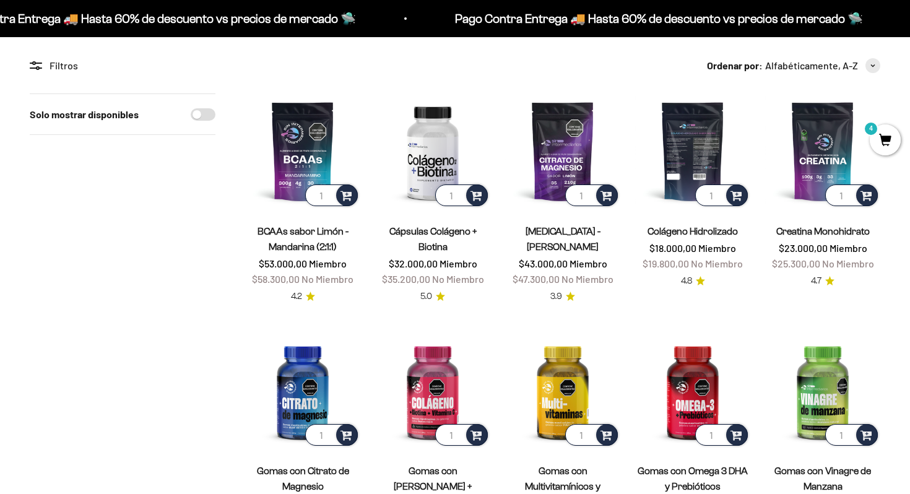
click at [692, 158] on img at bounding box center [692, 150] width 115 height 115
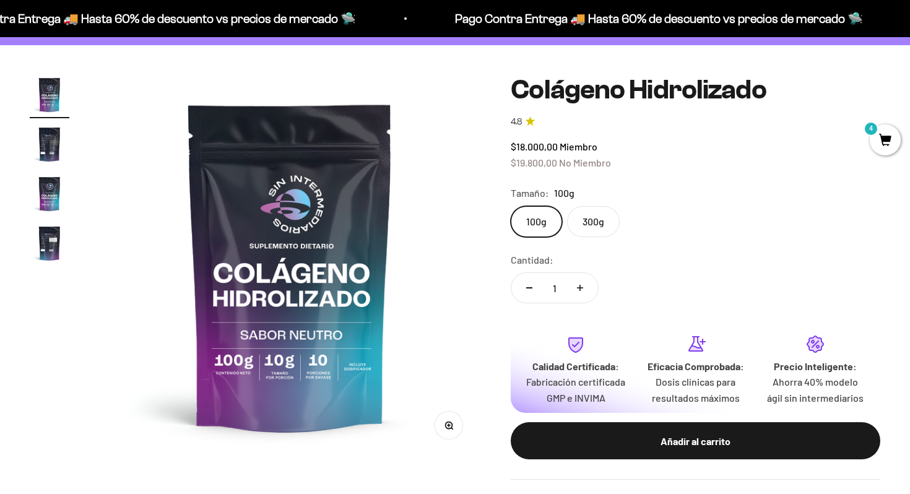
scroll to position [105, 0]
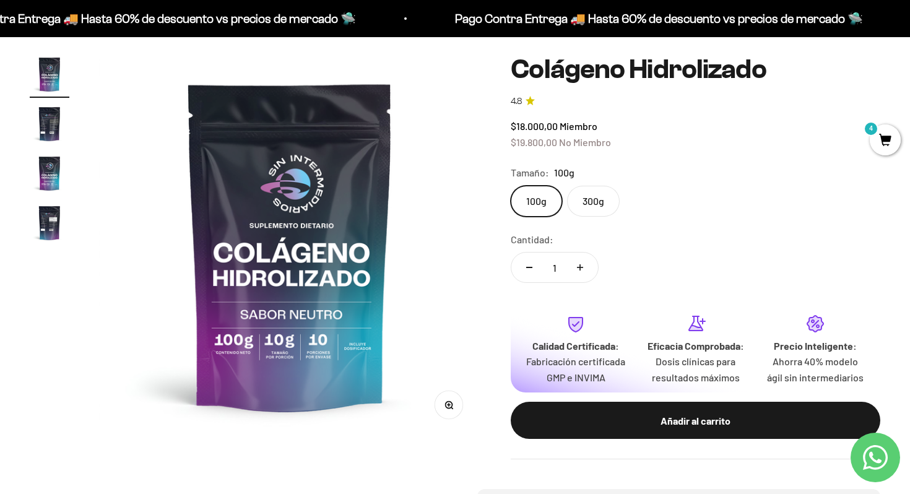
click at [602, 209] on label "300g" at bounding box center [593, 201] width 53 height 31
click at [510, 186] on input "300g" at bounding box center [510, 185] width 1 height 1
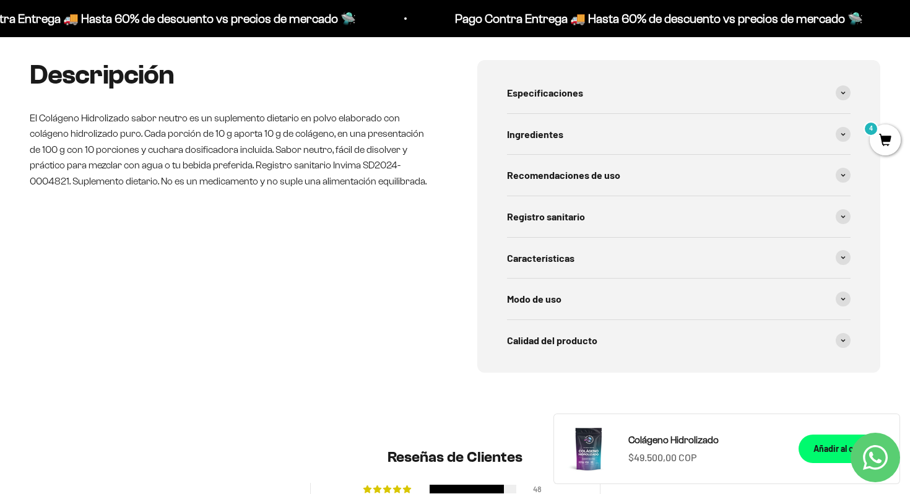
scroll to position [572, 0]
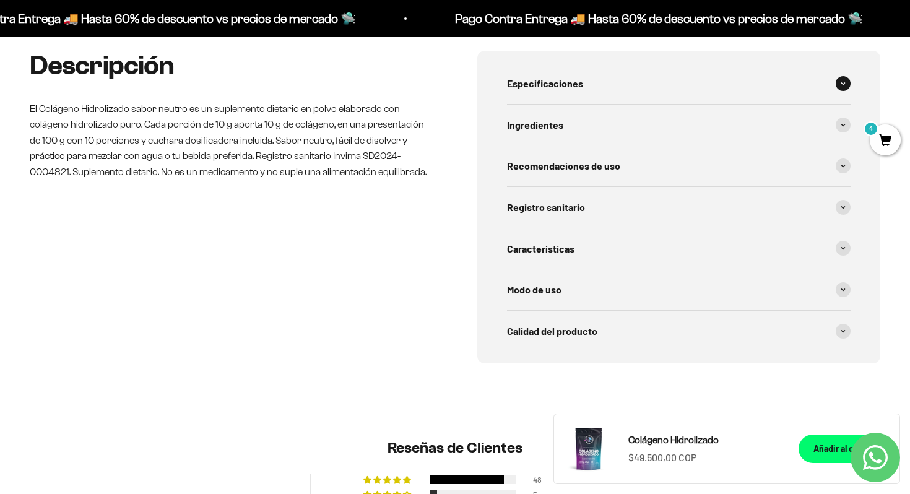
click at [626, 104] on div "Especificaciones" at bounding box center [678, 83] width 343 height 41
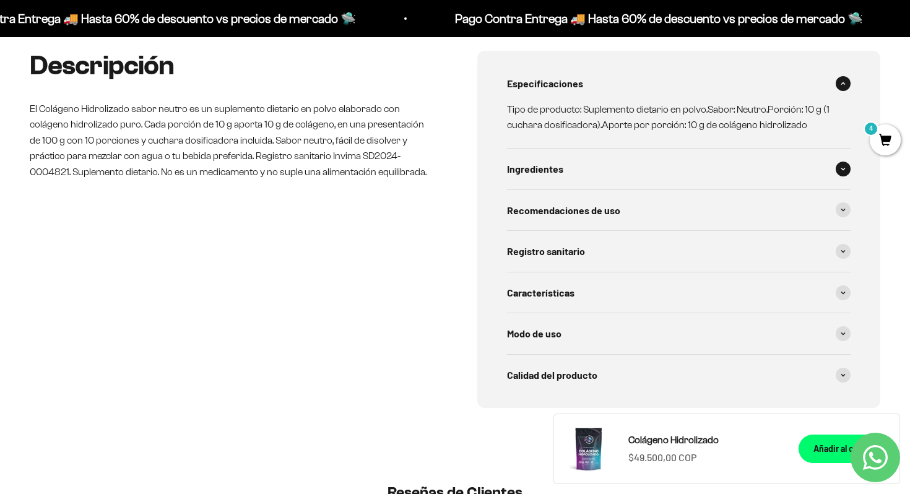
click at [686, 174] on div "Ingredientes" at bounding box center [678, 168] width 343 height 41
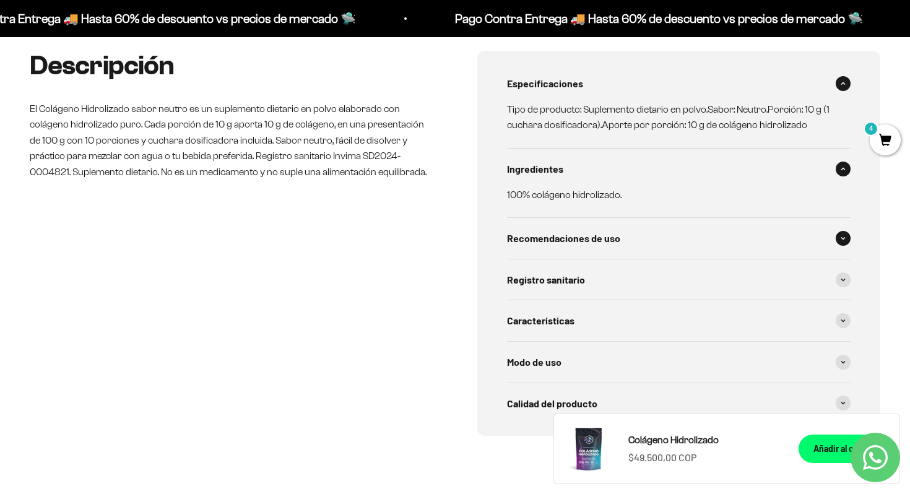
click at [691, 252] on div "Recomendaciones de uso" at bounding box center [678, 238] width 343 height 41
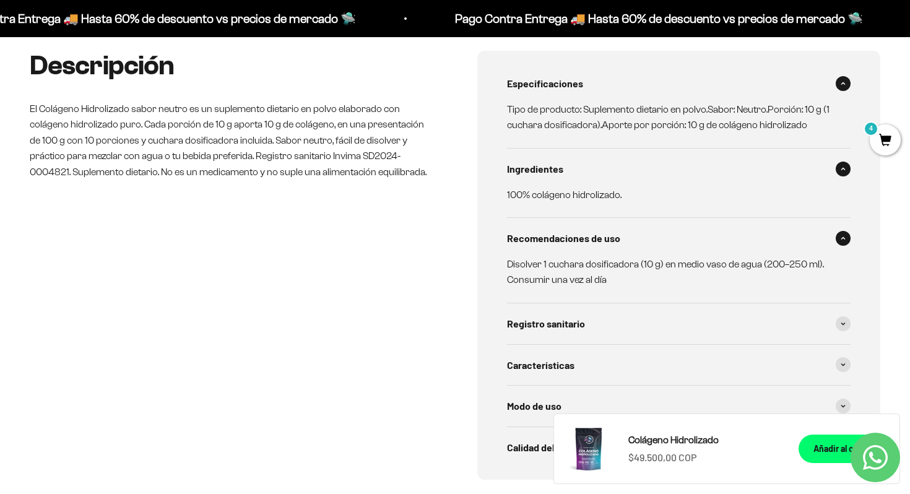
scroll to position [599, 0]
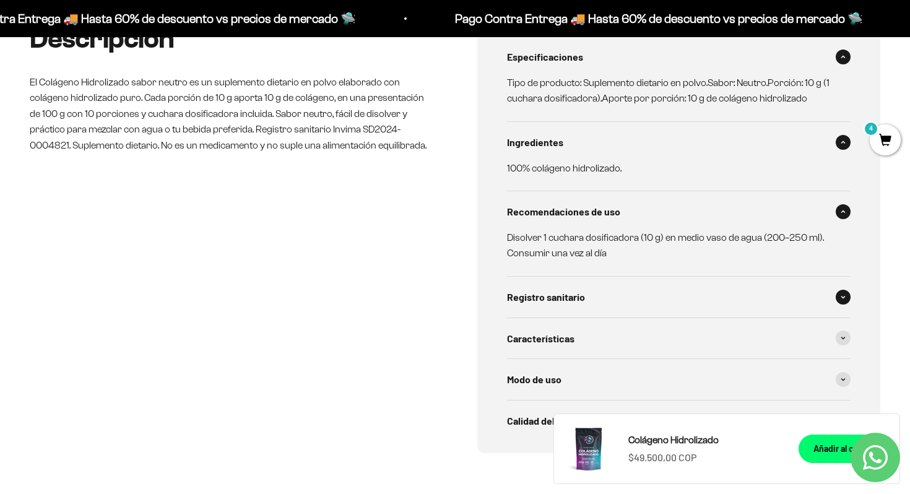
click at [617, 309] on div "Registro sanitario" at bounding box center [678, 297] width 343 height 41
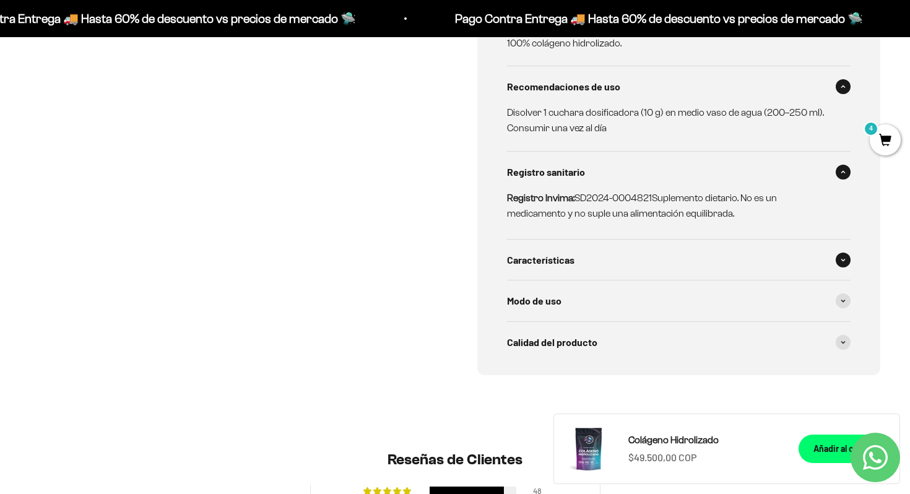
click at [632, 266] on div "Características" at bounding box center [678, 259] width 343 height 41
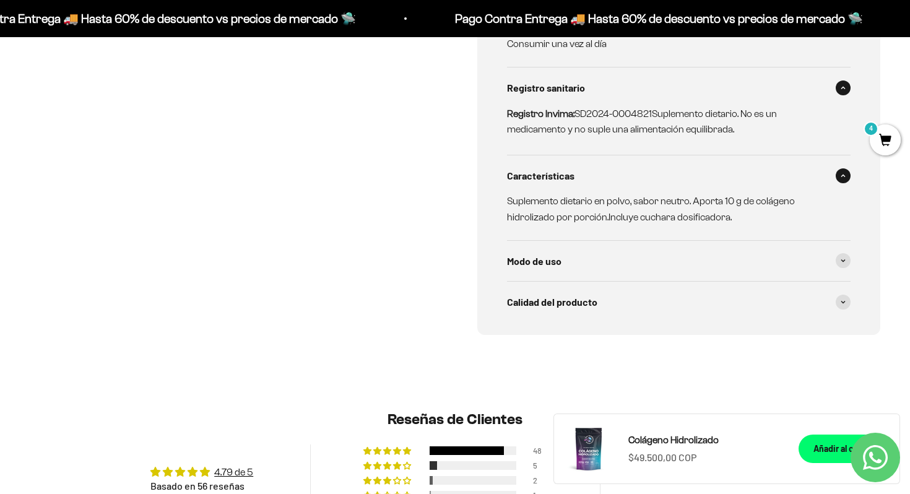
scroll to position [822, 0]
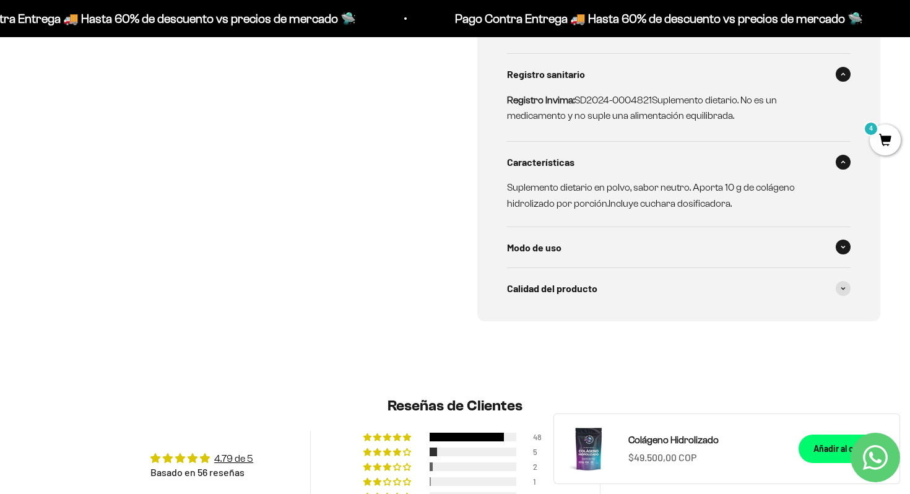
click at [703, 256] on div "Modo de uso" at bounding box center [678, 247] width 343 height 41
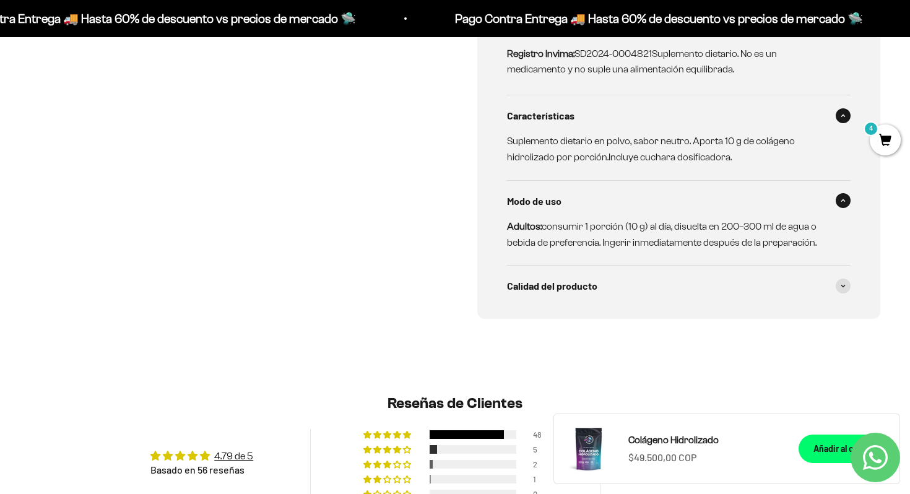
scroll to position [889, 0]
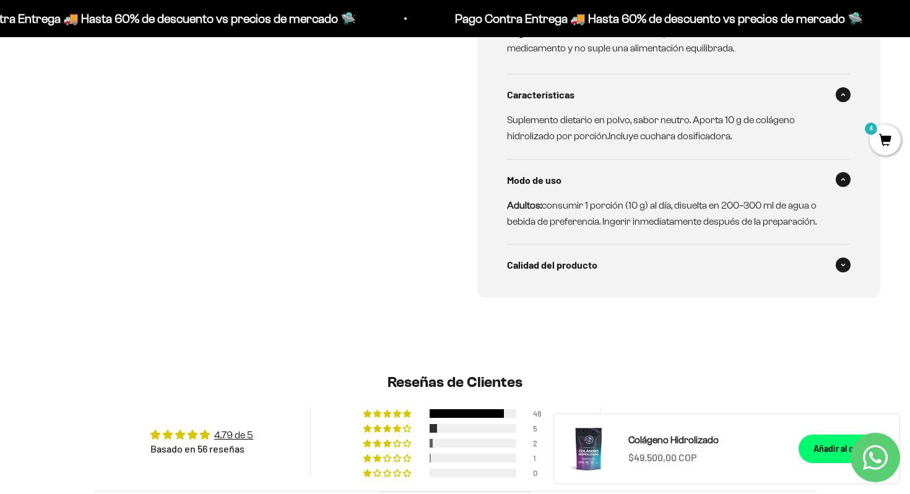
click at [742, 285] on div "Calidad del producto" at bounding box center [678, 264] width 343 height 41
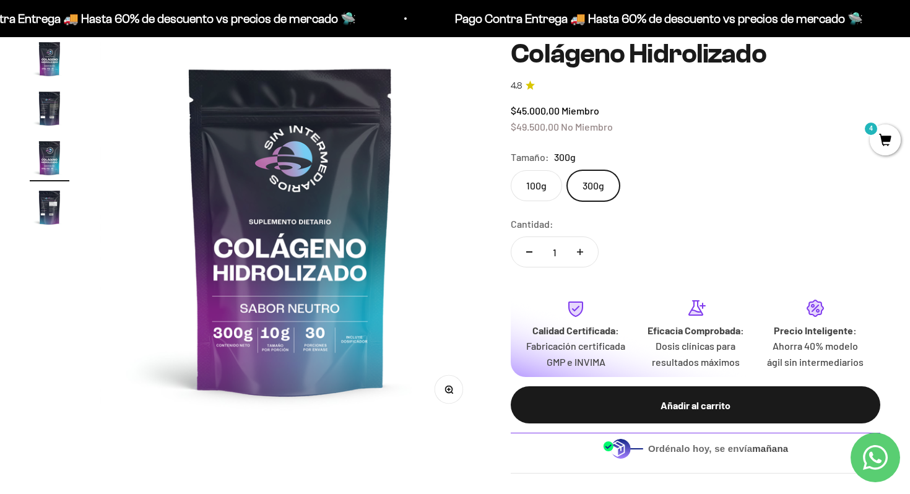
scroll to position [95, 0]
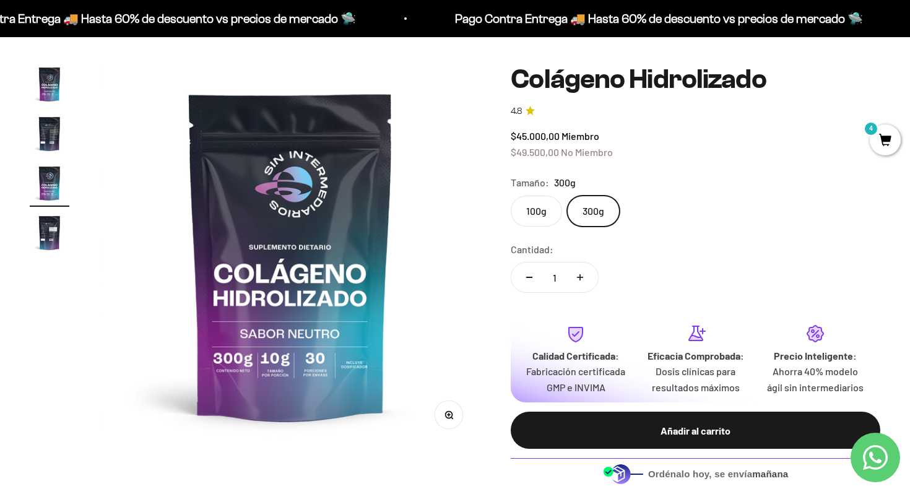
click at [49, 128] on img "Ir al artículo 2" at bounding box center [50, 134] width 40 height 40
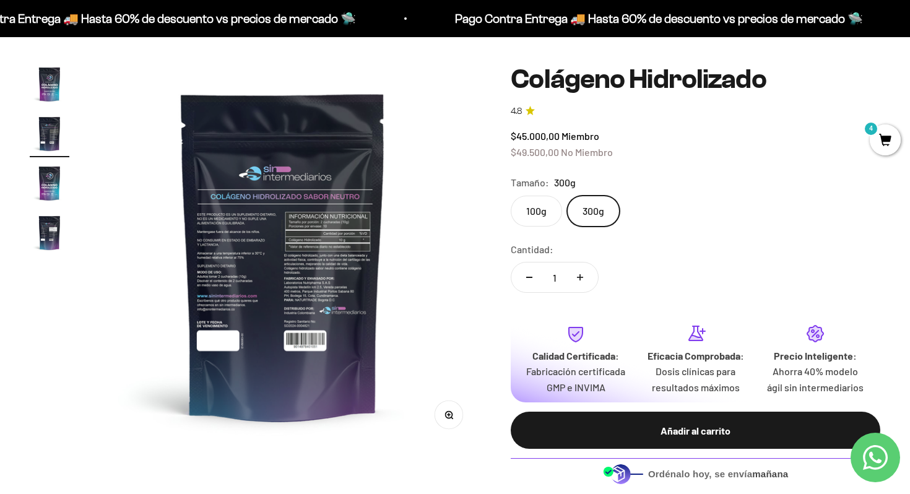
scroll to position [0, 397]
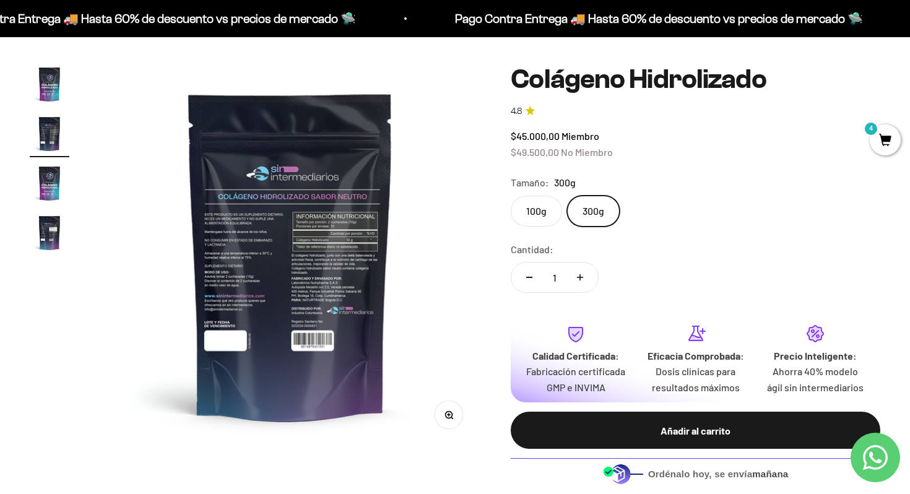
click at [280, 261] on img at bounding box center [290, 255] width 382 height 382
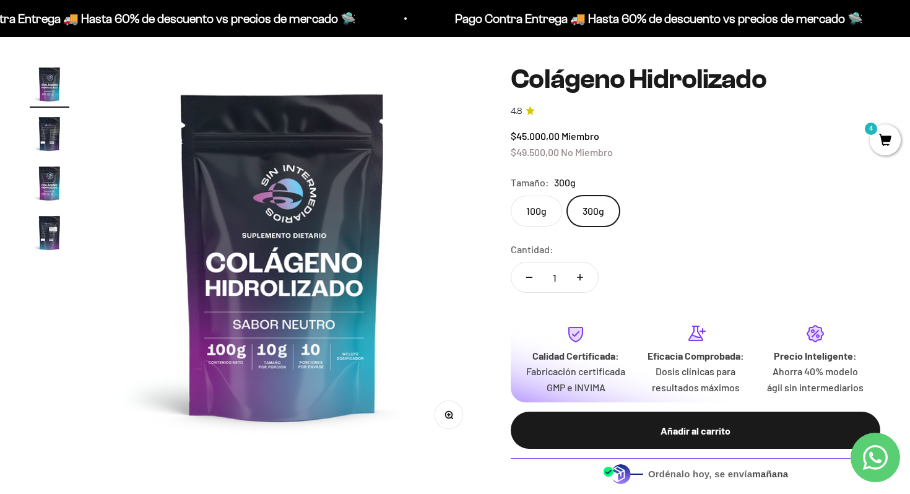
scroll to position [0, 0]
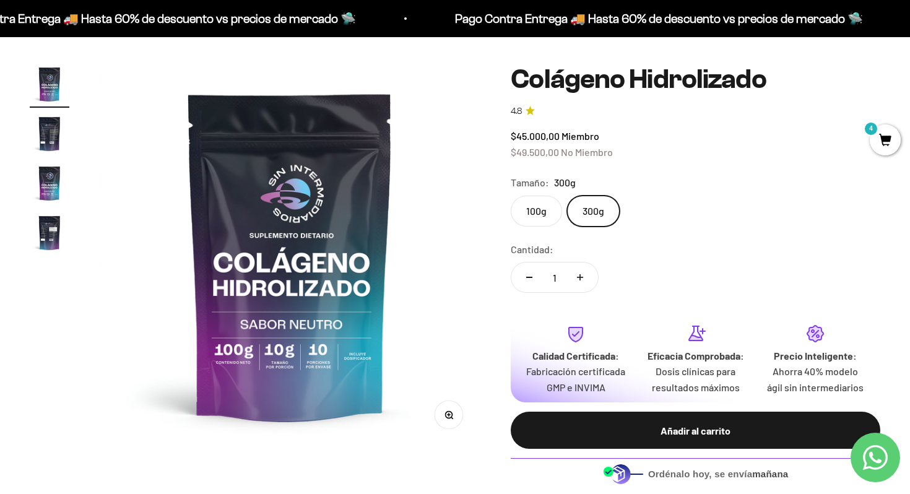
click at [49, 131] on img "Ir al artículo 2" at bounding box center [50, 134] width 40 height 40
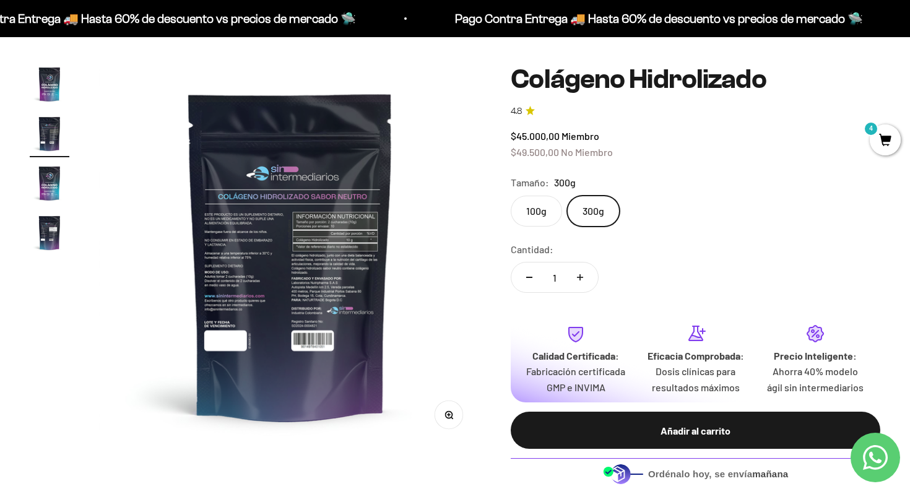
scroll to position [0, 397]
click at [452, 424] on button "Zoom" at bounding box center [449, 414] width 28 height 28
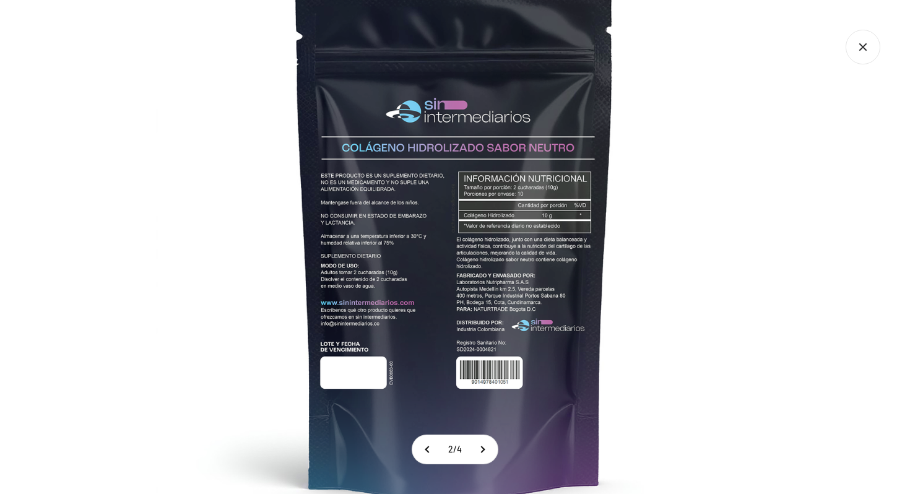
click at [512, 251] on img at bounding box center [454, 239] width 597 height 597
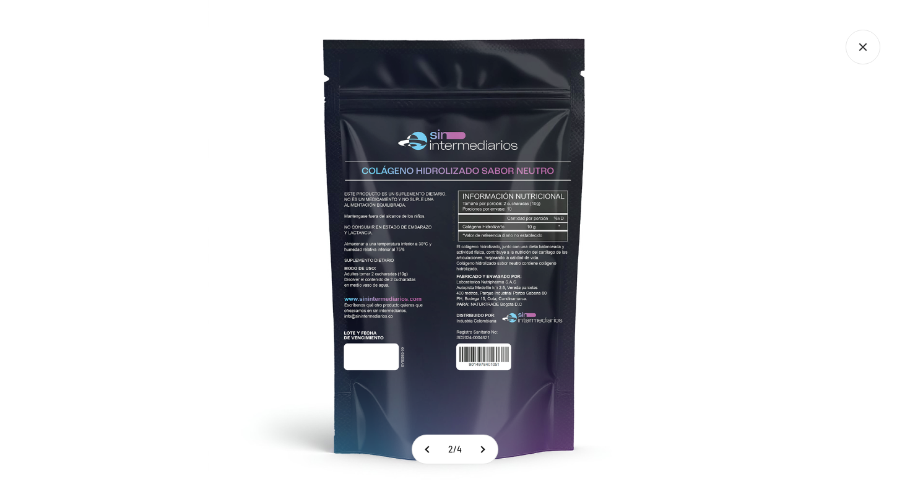
click at [523, 228] on img at bounding box center [455, 247] width 494 height 494
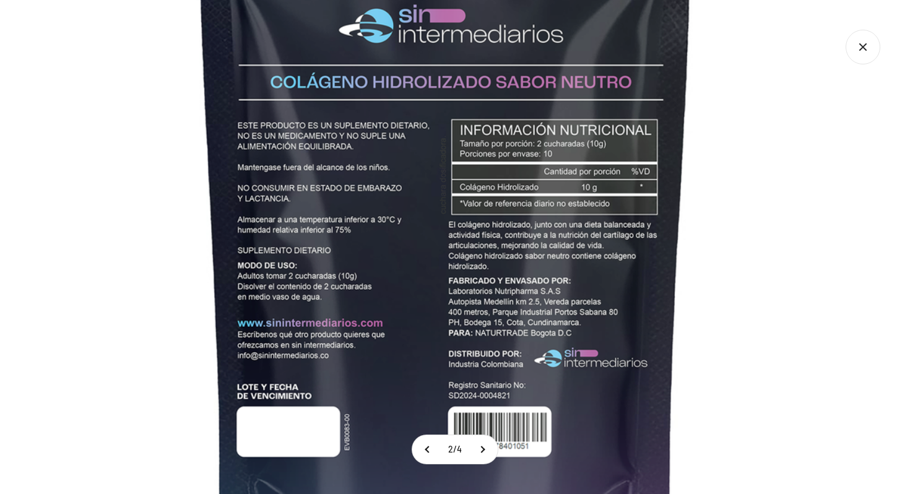
click at [699, 288] on img at bounding box center [445, 225] width 928 height 928
click at [859, 56] on icon "Cerrar galería" at bounding box center [862, 47] width 35 height 35
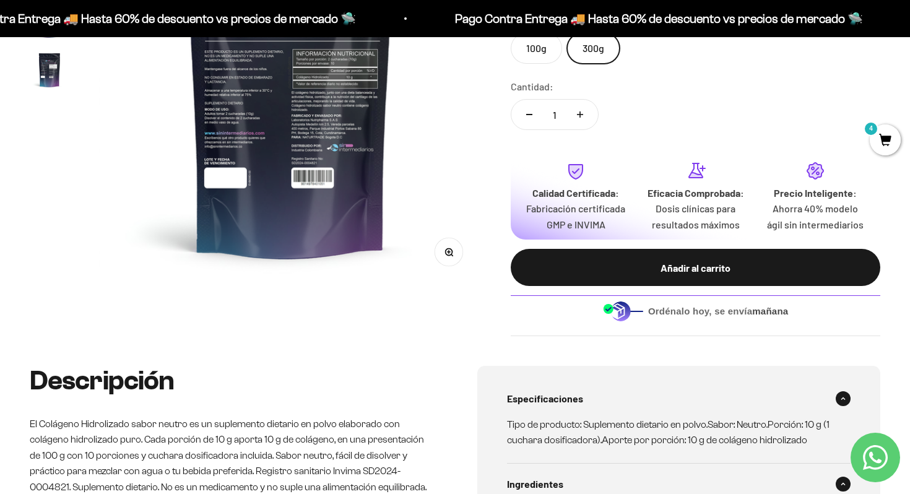
scroll to position [0, 0]
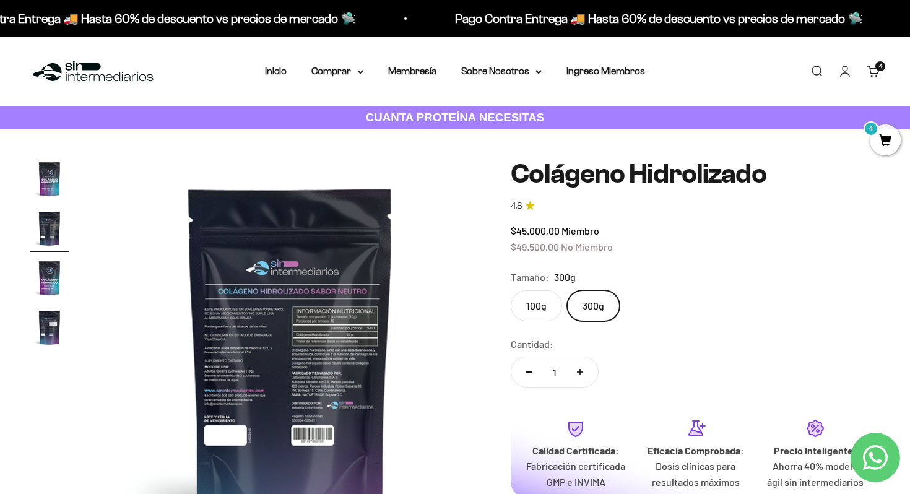
click at [882, 142] on span "4" at bounding box center [884, 139] width 31 height 31
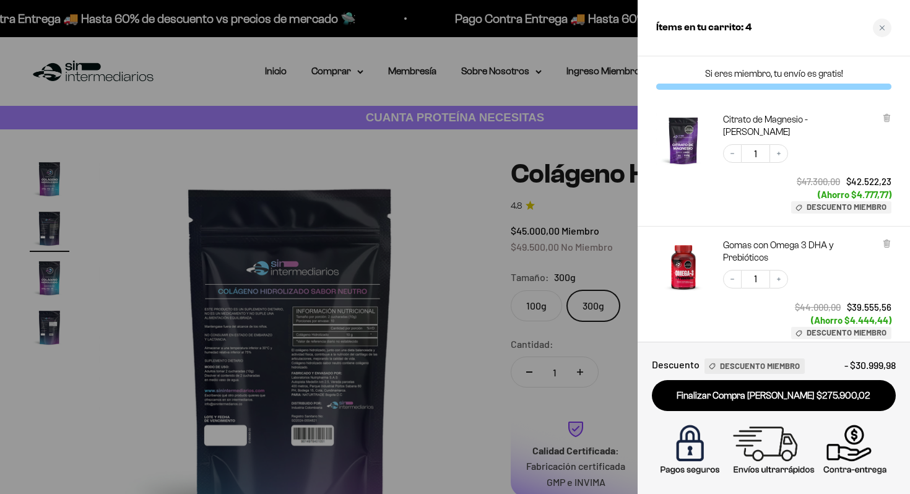
click at [627, 268] on div at bounding box center [455, 247] width 910 height 494
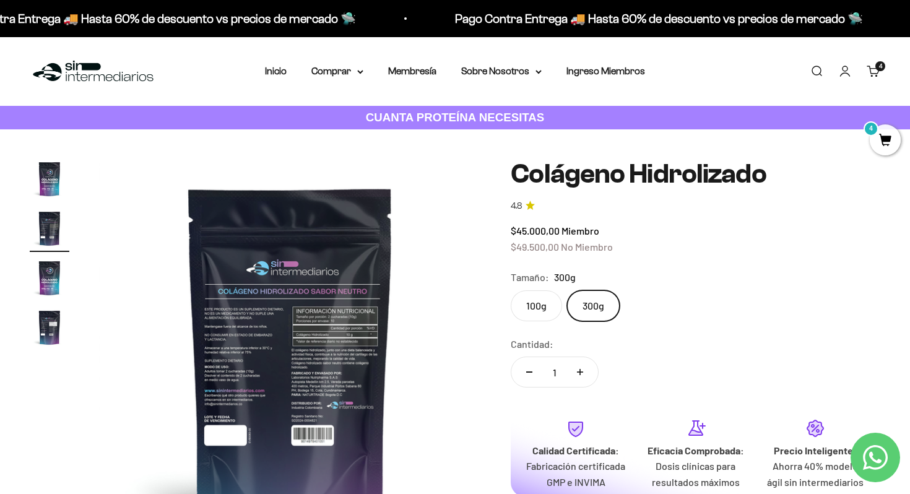
click at [578, 375] on button "Aumentar cantidad" at bounding box center [580, 372] width 36 height 30
type input "2"
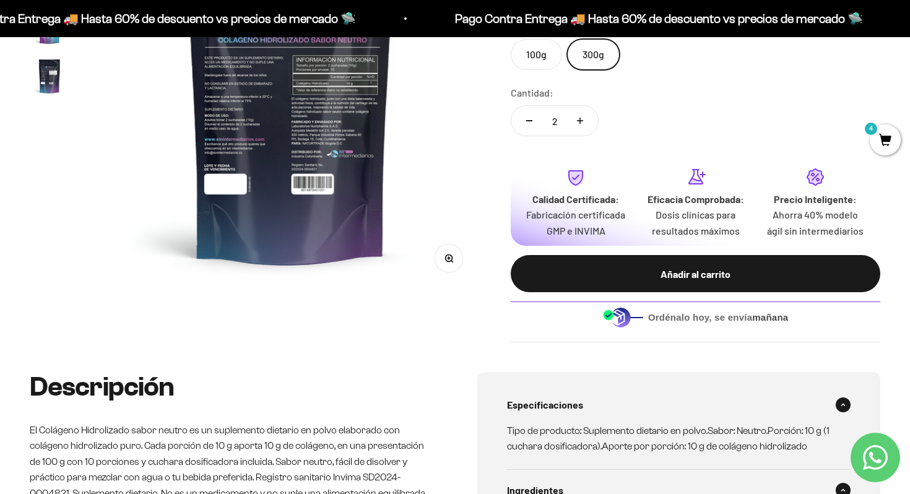
scroll to position [254, 0]
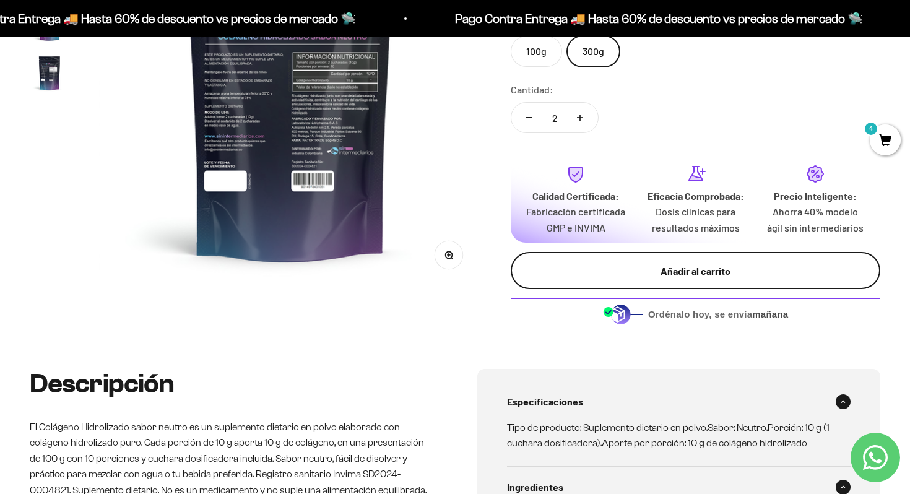
click at [738, 289] on button "Añadir al carrito" at bounding box center [694, 270] width 369 height 37
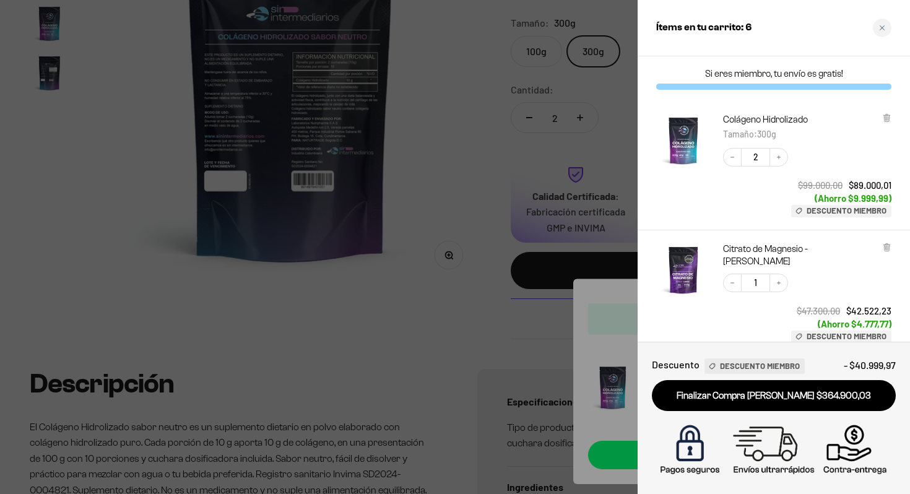
click at [578, 290] on div at bounding box center [455, 247] width 910 height 494
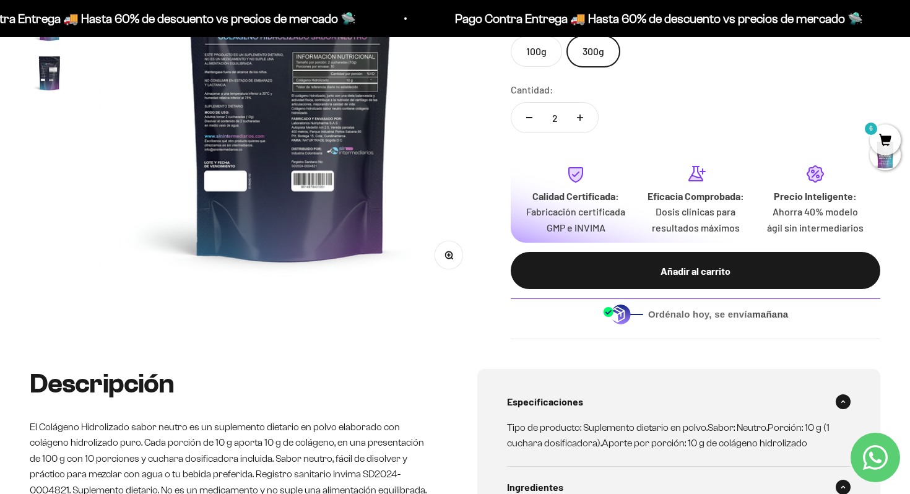
click at [887, 134] on span "6" at bounding box center [884, 139] width 31 height 31
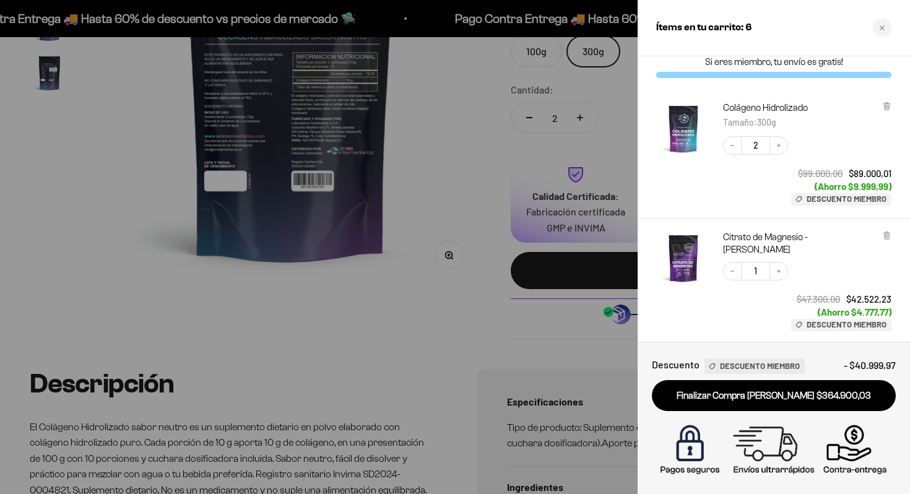
scroll to position [0, 0]
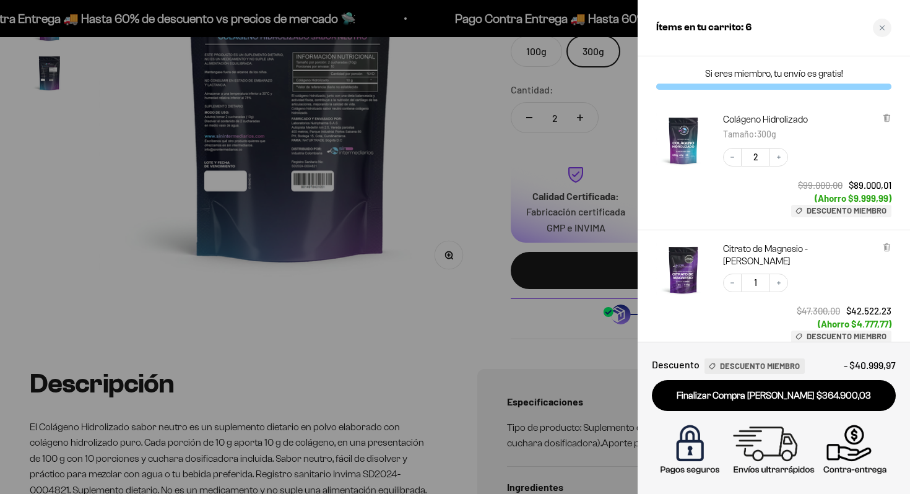
click at [755, 205] on div "Decrease quantity 2 Increase quantity $99.000,00 $89.000,01 (Ahorro $9.999,99) …" at bounding box center [800, 176] width 181 height 82
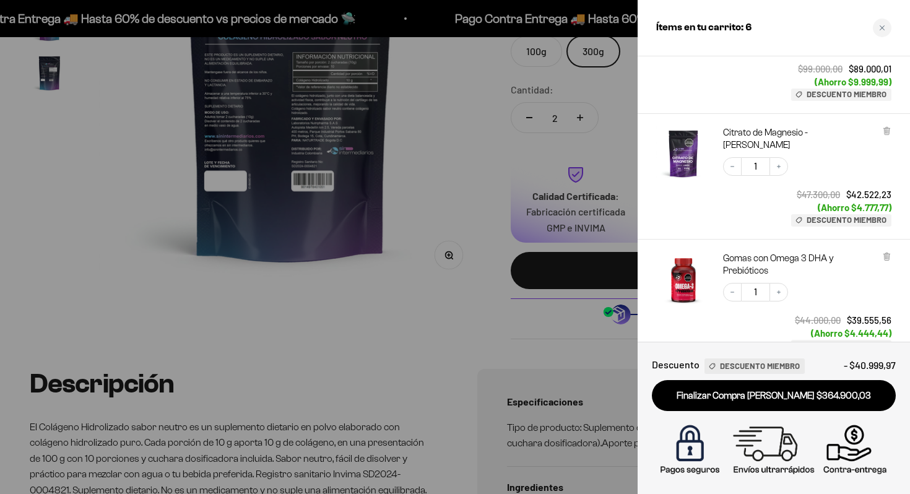
scroll to position [114, 0]
click at [468, 334] on div at bounding box center [455, 247] width 910 height 494
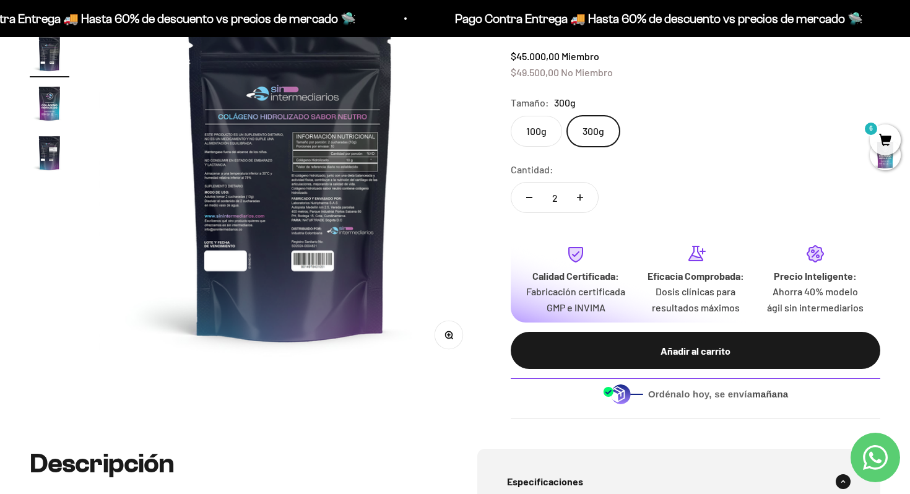
scroll to position [0, 0]
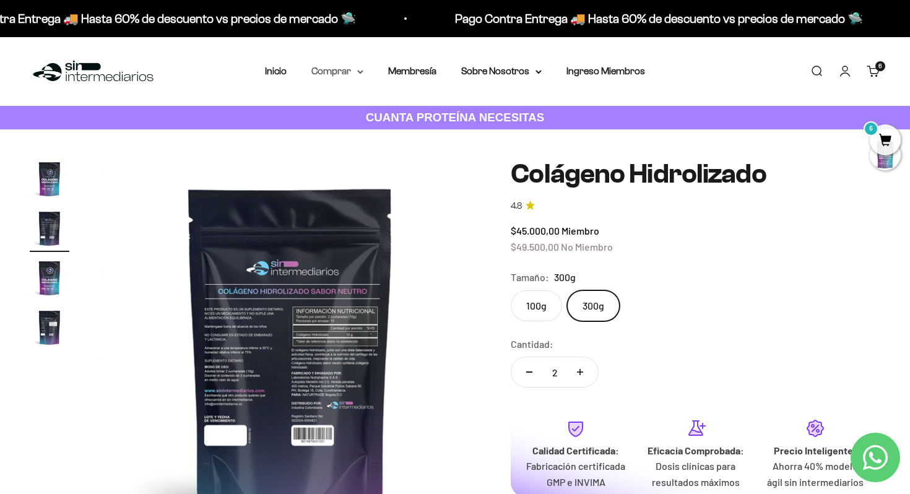
click at [353, 71] on summary "Comprar" at bounding box center [337, 71] width 52 height 16
click at [284, 73] on link "Inicio" at bounding box center [276, 71] width 22 height 11
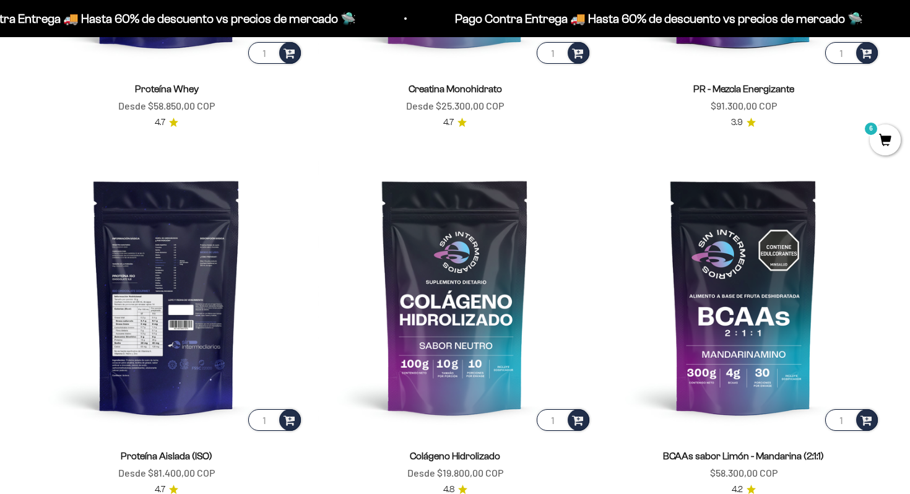
scroll to position [784, 0]
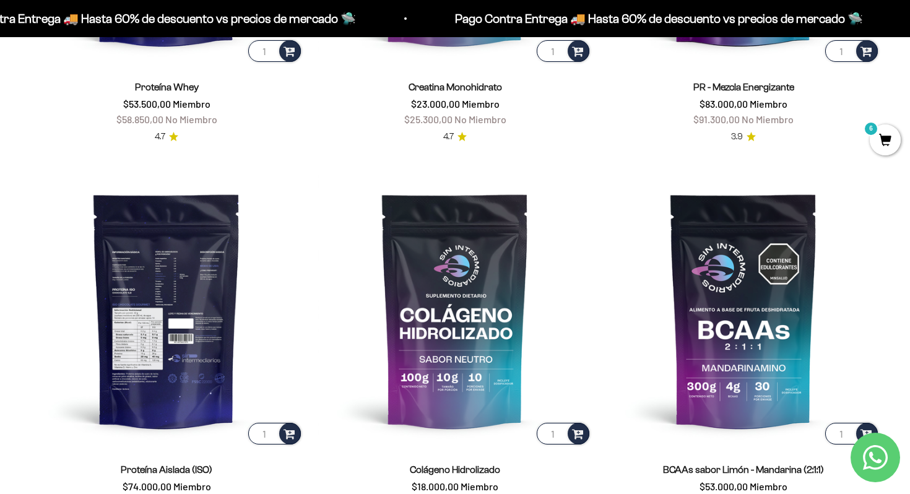
click at [185, 330] on img at bounding box center [166, 309] width 273 height 273
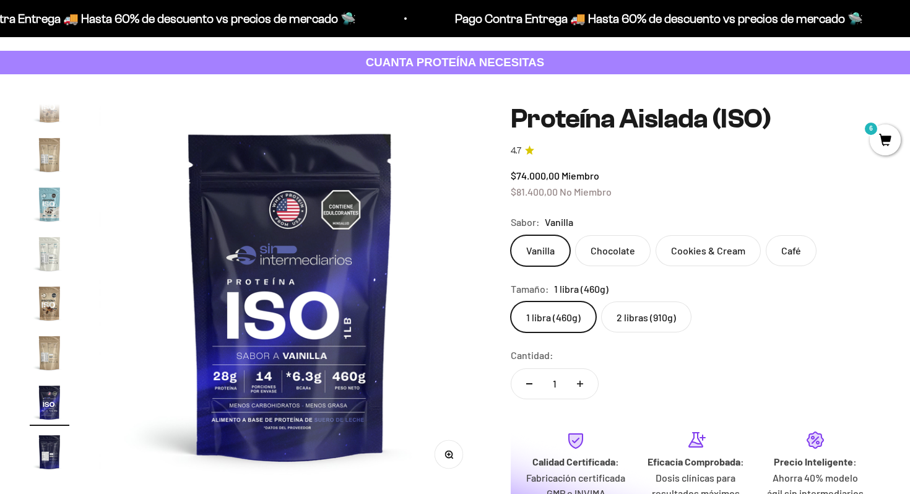
scroll to position [97, 0]
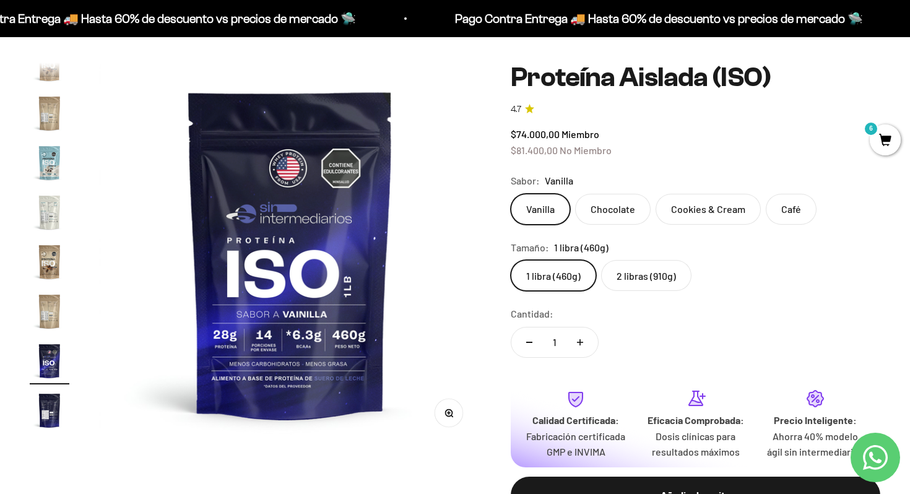
click at [643, 272] on label "2 libras (910g)" at bounding box center [646, 275] width 90 height 31
click at [510, 260] on input "2 libras (910g)" at bounding box center [510, 259] width 1 height 1
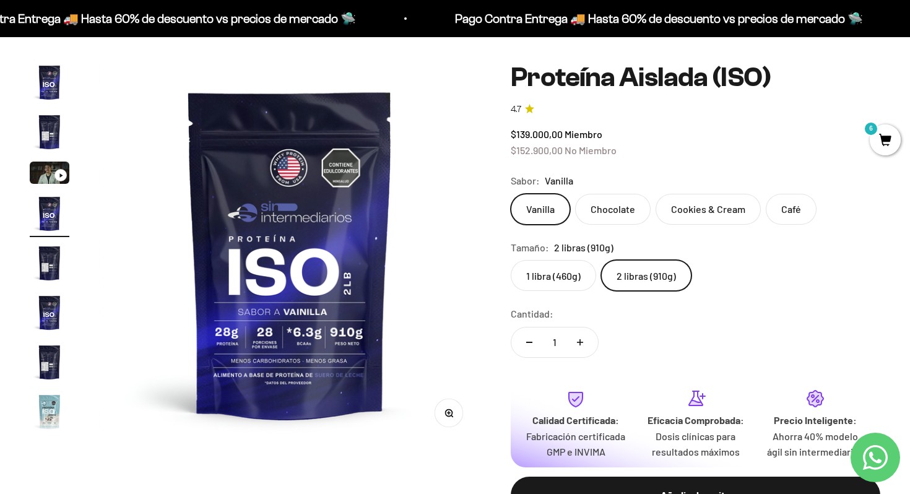
click at [889, 135] on span "6" at bounding box center [884, 139] width 31 height 31
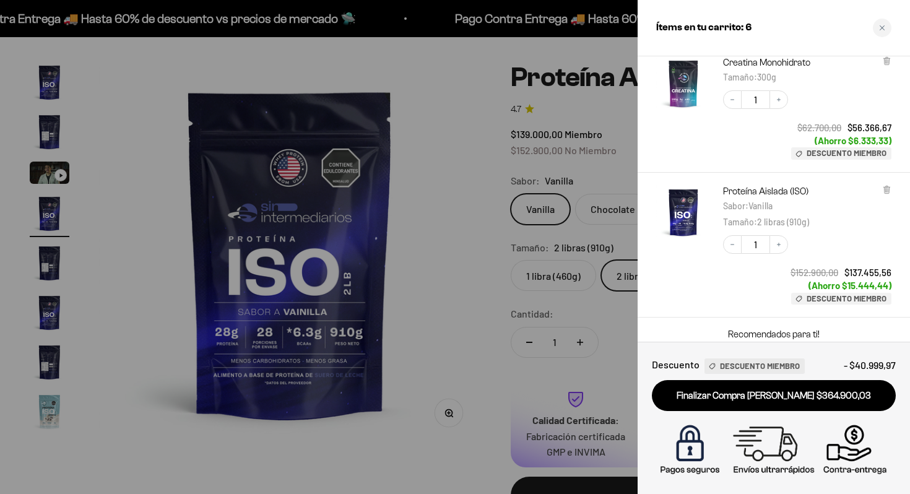
scroll to position [432, 0]
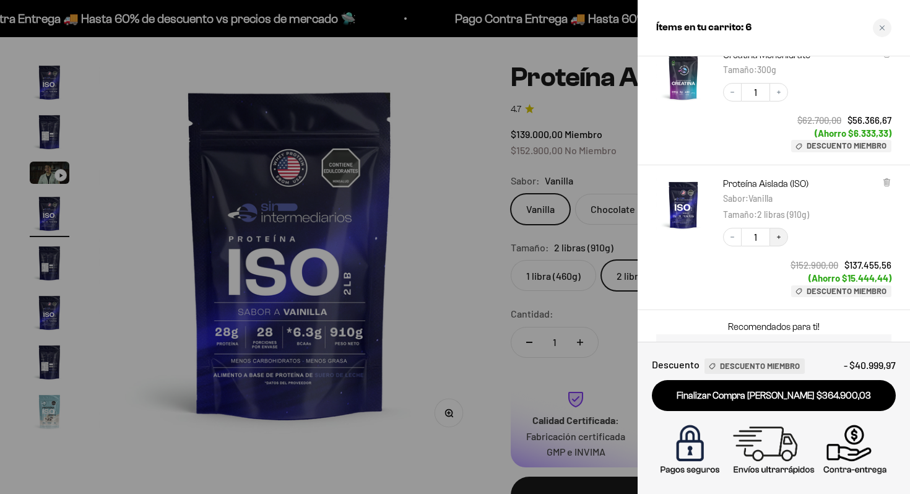
click at [781, 241] on button "Increase quantity" at bounding box center [778, 237] width 19 height 19
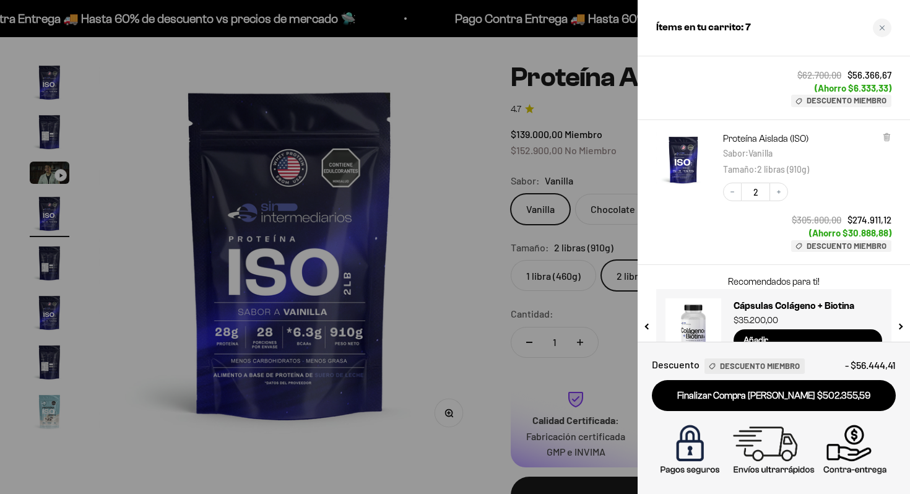
scroll to position [481, 0]
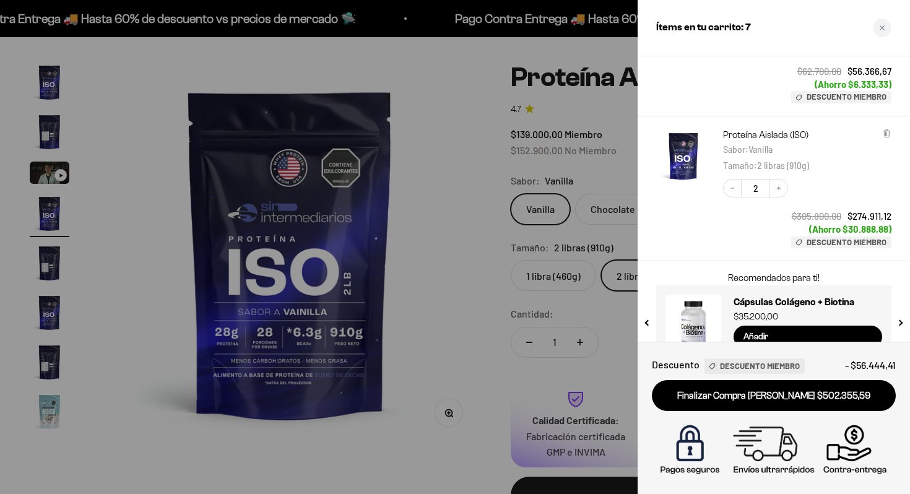
click at [466, 309] on div at bounding box center [455, 247] width 910 height 494
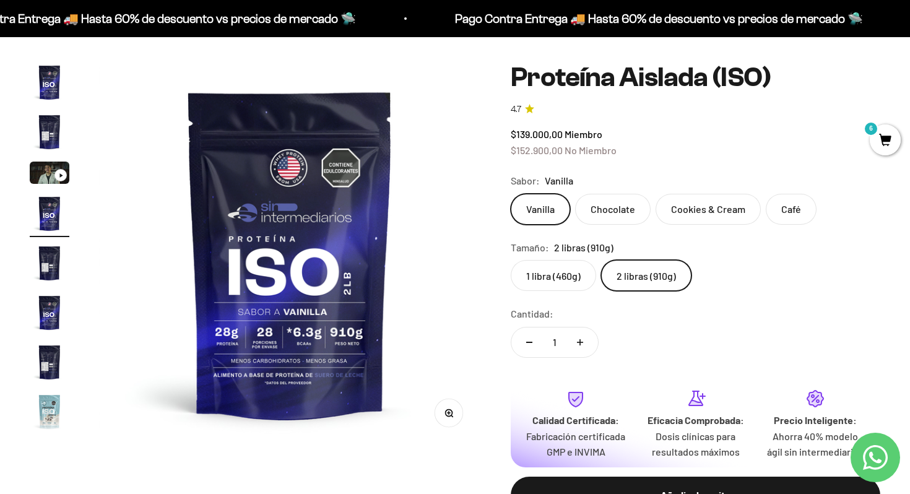
click at [883, 143] on span "6" at bounding box center [884, 139] width 31 height 31
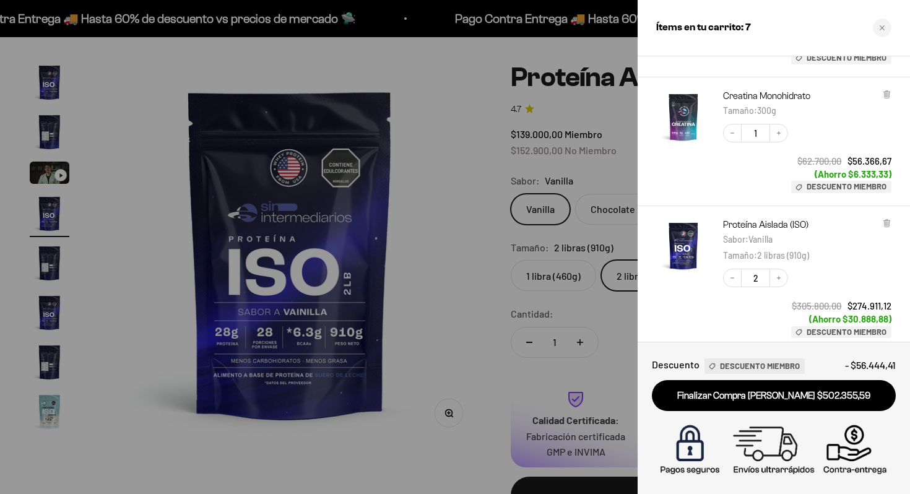
scroll to position [509, 0]
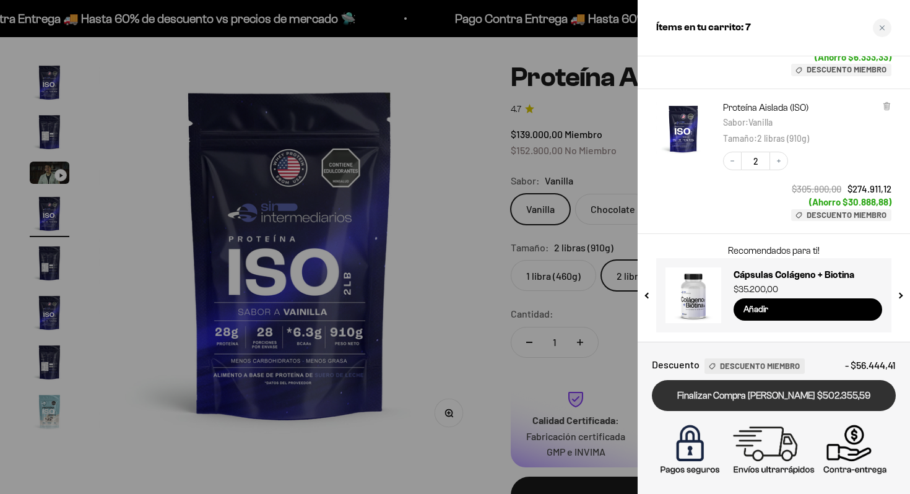
click at [775, 397] on link "Finalizar Compra Segura $502.355,59" at bounding box center [774, 396] width 244 height 32
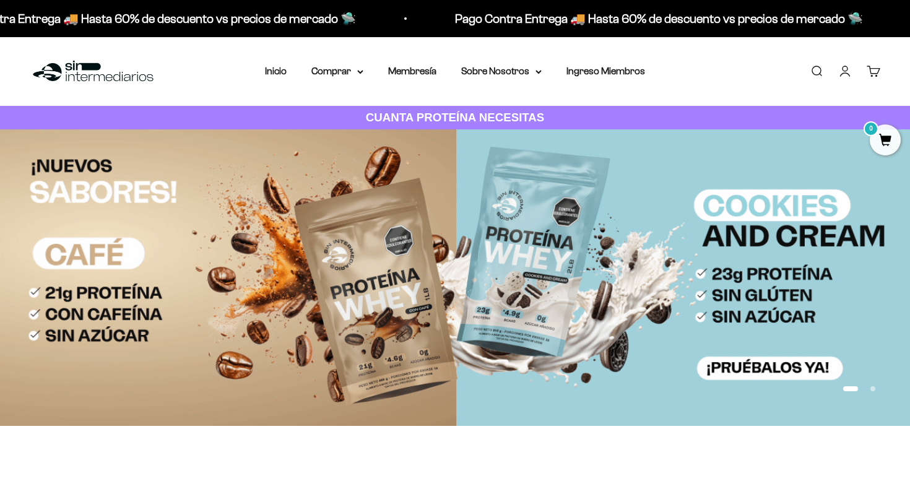
click at [845, 71] on link "Cuenta" at bounding box center [845, 71] width 14 height 14
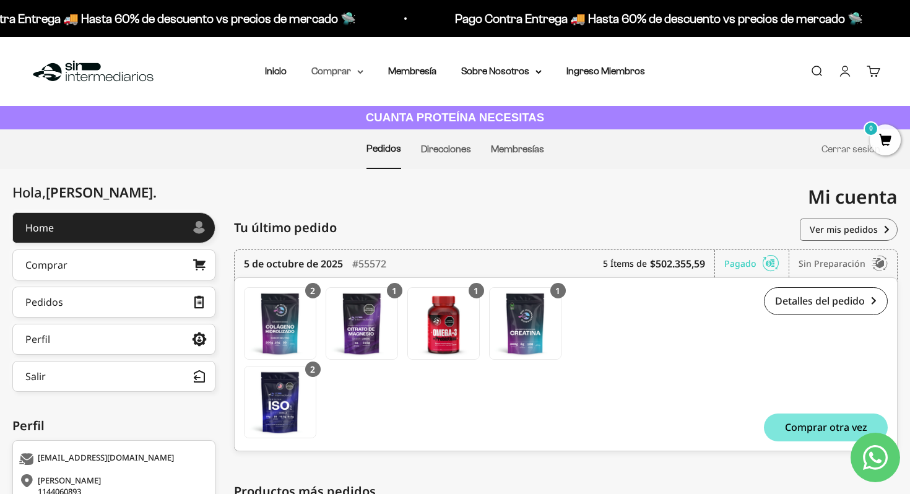
click at [326, 75] on summary "Comprar" at bounding box center [337, 71] width 52 height 16
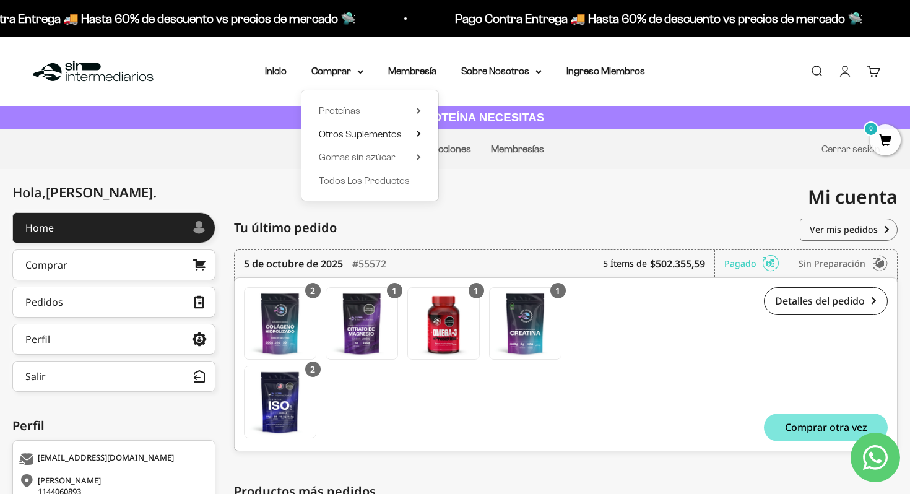
click at [400, 138] on span "Otros Suplementos" at bounding box center [360, 134] width 83 height 11
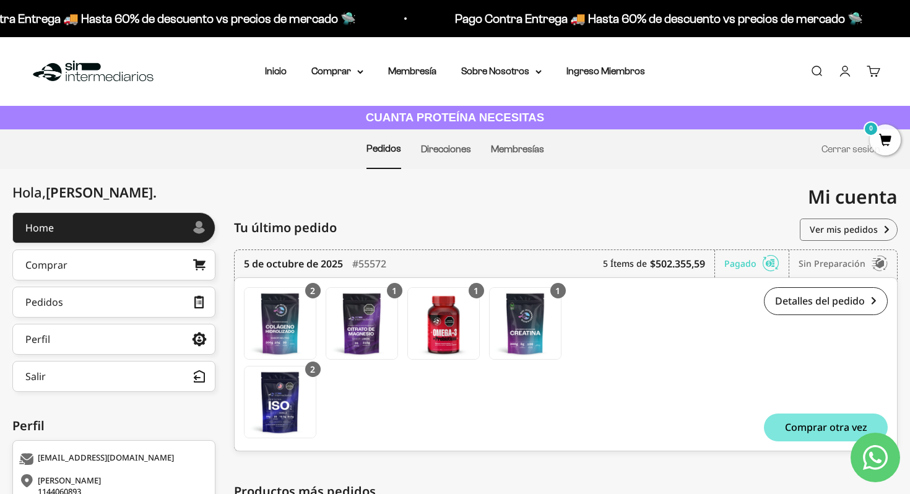
click at [93, 81] on img at bounding box center [93, 71] width 127 height 27
